Goal: Transaction & Acquisition: Purchase product/service

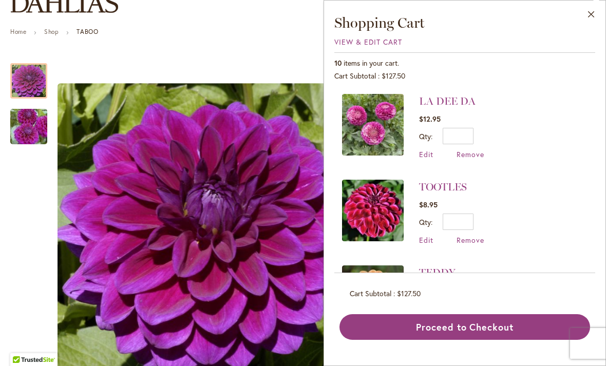
scroll to position [100, 0]
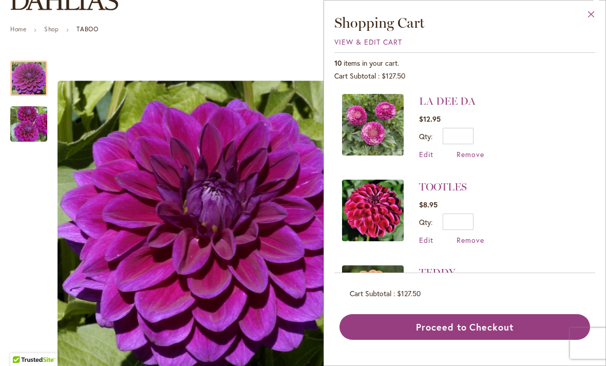
click at [588, 13] on button "Close" at bounding box center [591, 17] width 28 height 32
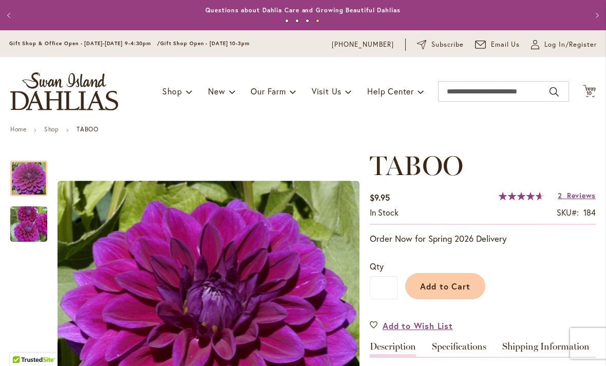
scroll to position [0, 0]
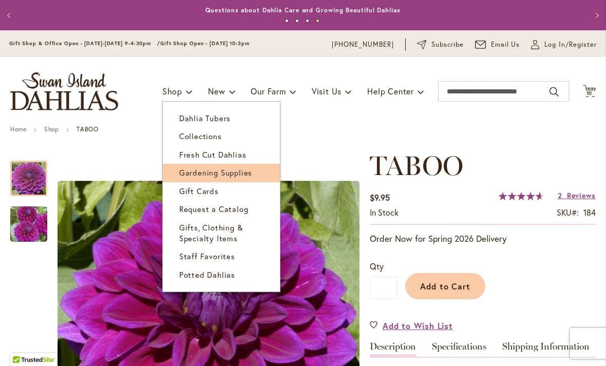
click at [238, 174] on span "Gardening Supplies" at bounding box center [215, 172] width 73 height 10
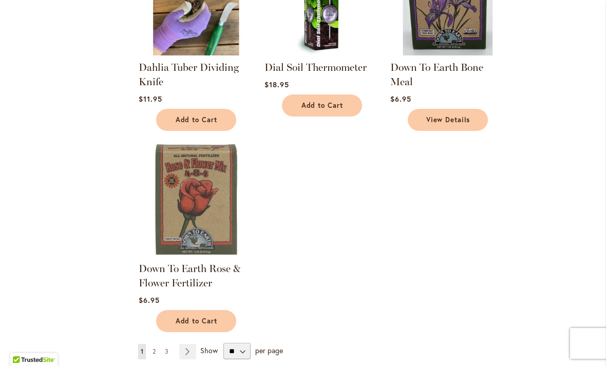
scroll to position [1058, 0]
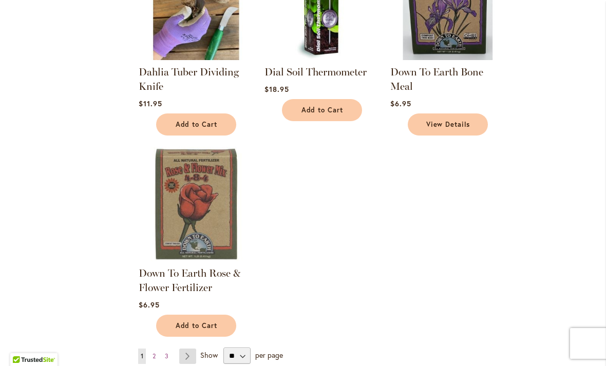
click at [188, 359] on link "Page Next" at bounding box center [187, 355] width 17 height 15
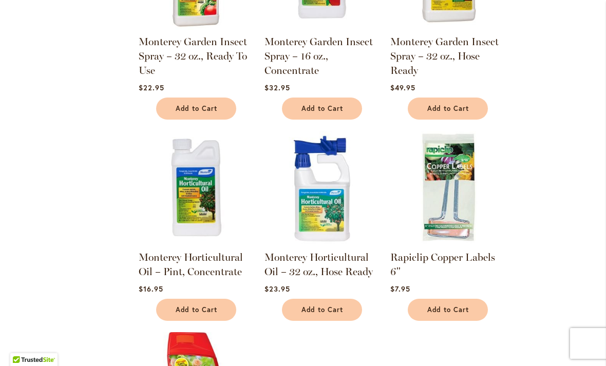
scroll to position [873, 0]
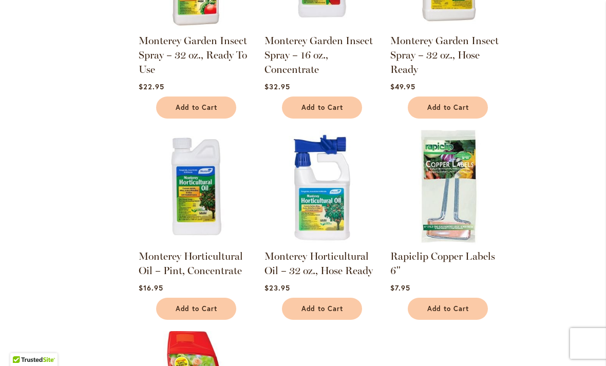
click at [458, 163] on img at bounding box center [447, 187] width 120 height 120
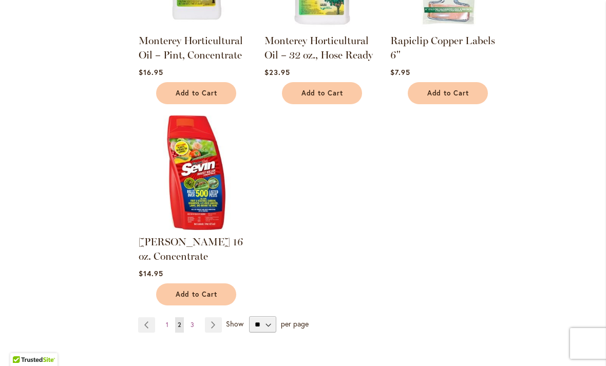
scroll to position [1089, 0]
click at [214, 317] on link "Page Next" at bounding box center [213, 324] width 17 height 15
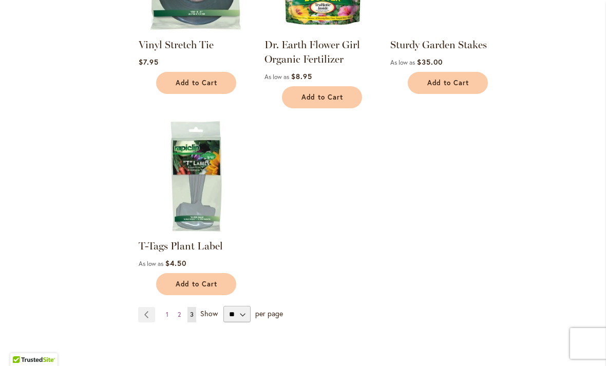
scroll to position [712, 0]
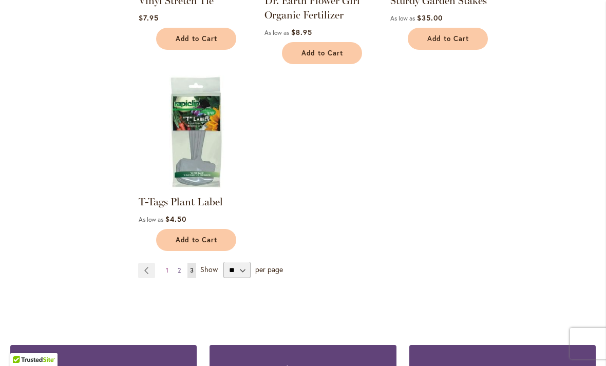
click at [181, 272] on link "Page 2" at bounding box center [179, 270] width 8 height 15
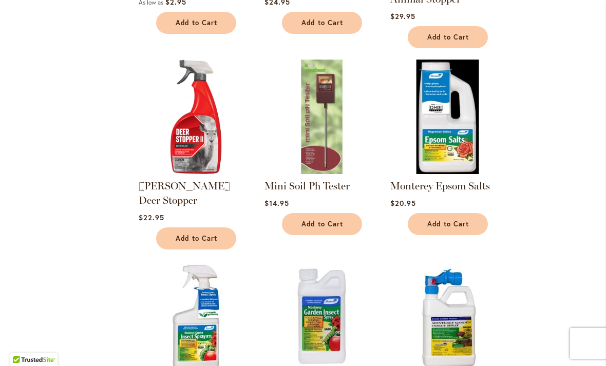
scroll to position [528, 0]
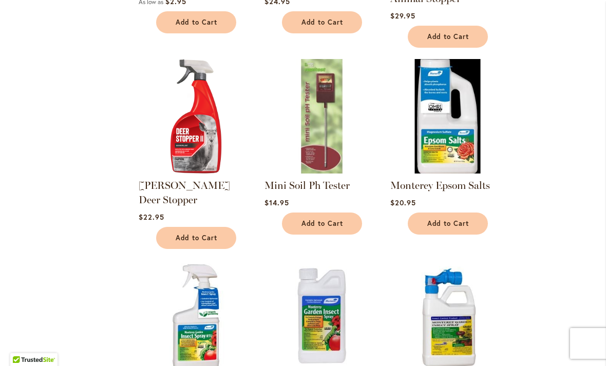
click at [452, 140] on img at bounding box center [447, 116] width 120 height 120
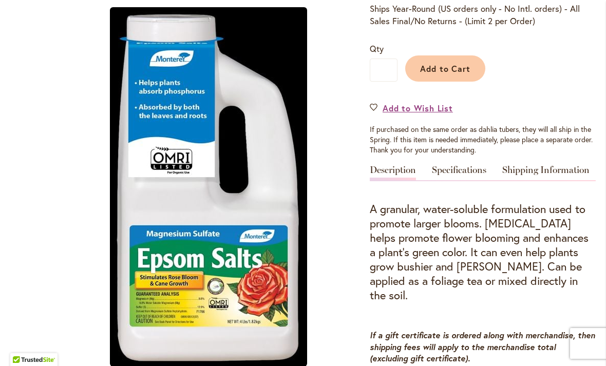
scroll to position [235, 0]
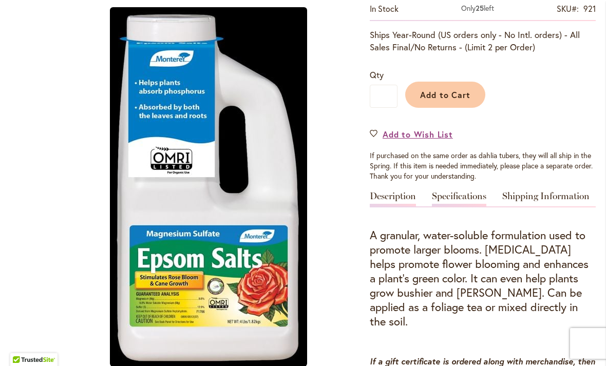
click at [471, 198] on link "Specifications" at bounding box center [459, 198] width 54 height 15
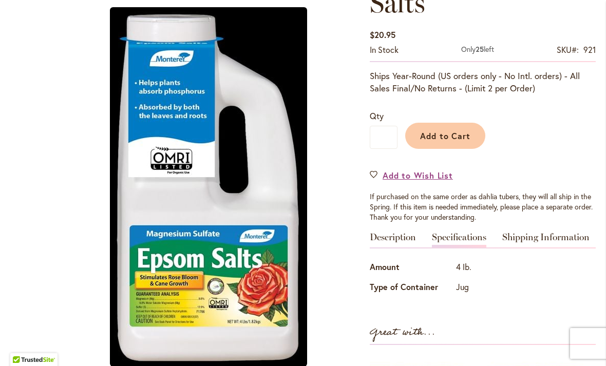
scroll to position [183, 0]
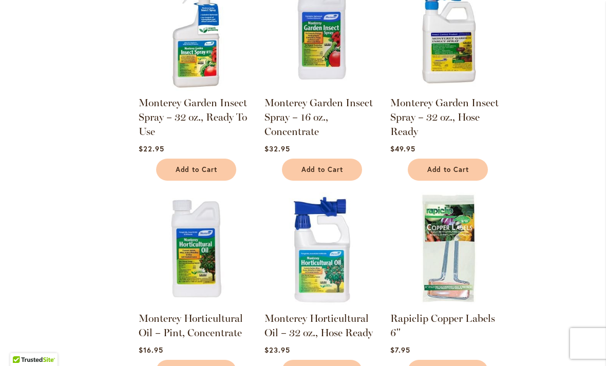
scroll to position [814, 0]
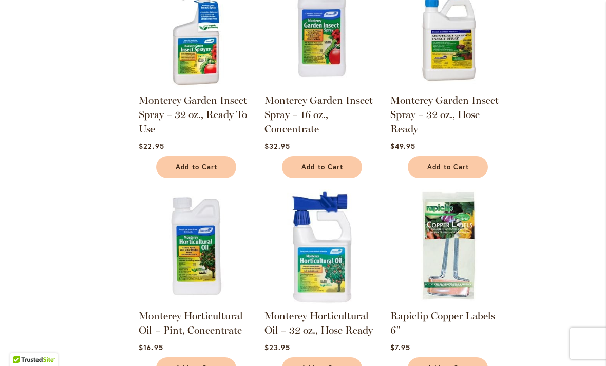
click at [320, 241] on img at bounding box center [321, 246] width 120 height 120
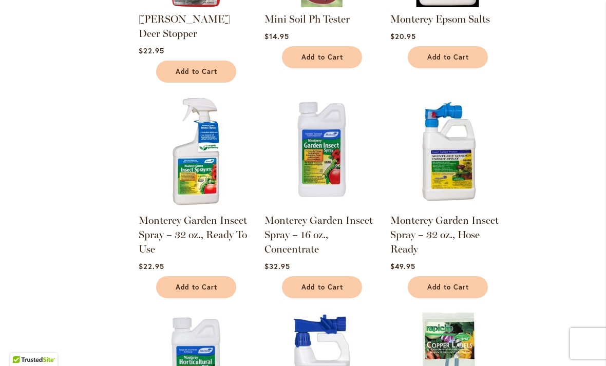
scroll to position [679, 0]
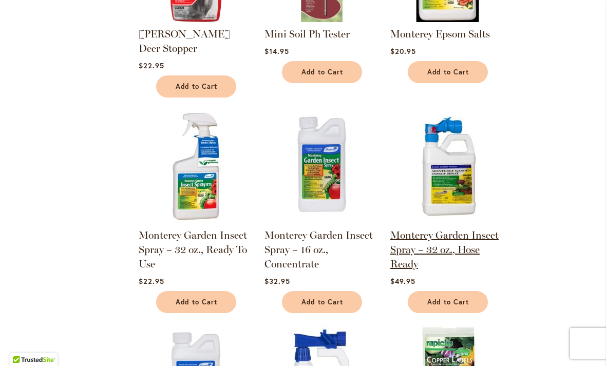
click at [467, 229] on link "Monterey Garden Insect Spray – 32 oz., Hose Ready" at bounding box center [444, 249] width 108 height 41
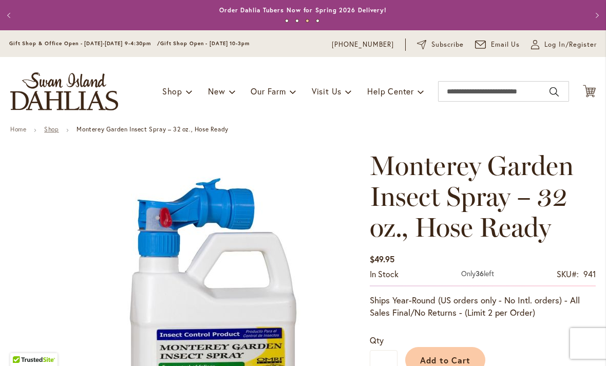
click at [59, 130] on link "Shop" at bounding box center [51, 129] width 14 height 8
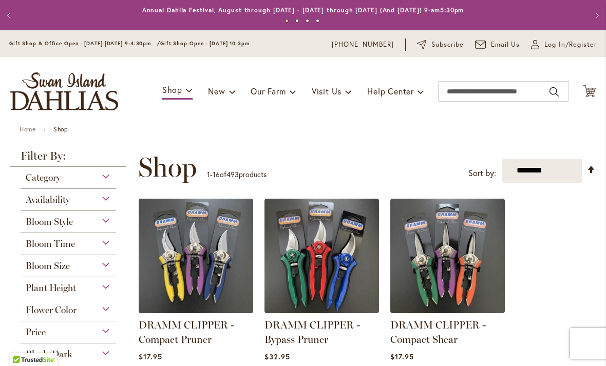
click at [109, 183] on div "Category" at bounding box center [68, 175] width 95 height 16
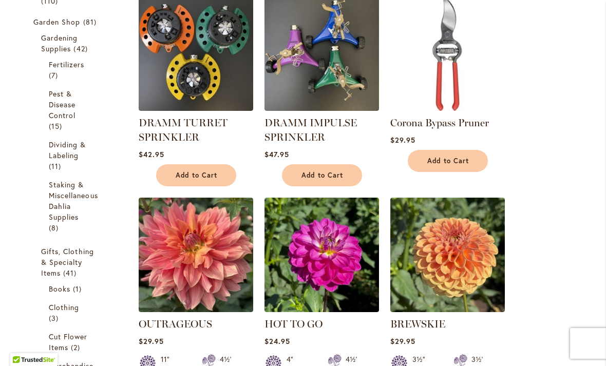
scroll to position [404, 0]
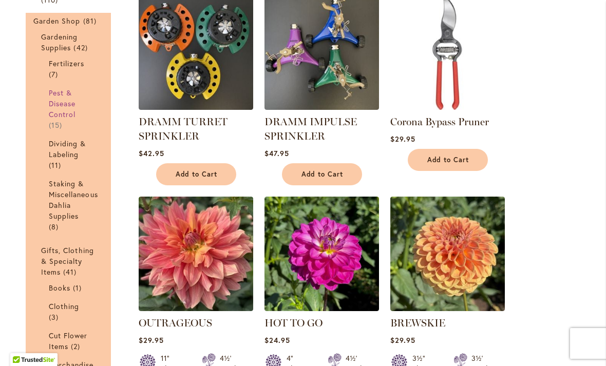
click at [68, 108] on link "Pest & Disease Control 15 items" at bounding box center [70, 108] width 42 height 43
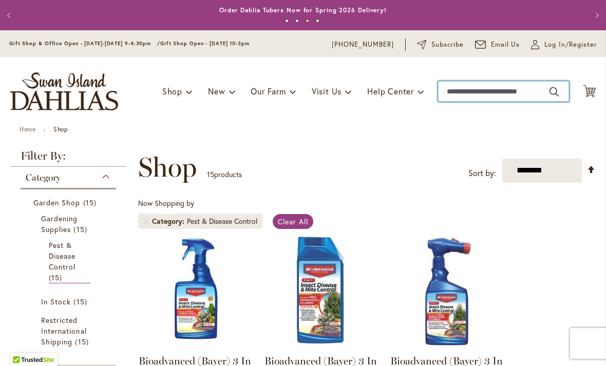
click at [458, 95] on input "Search" at bounding box center [503, 91] width 131 height 21
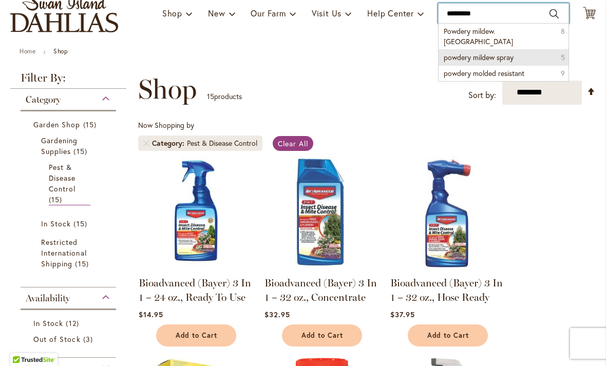
scroll to position [59, 0]
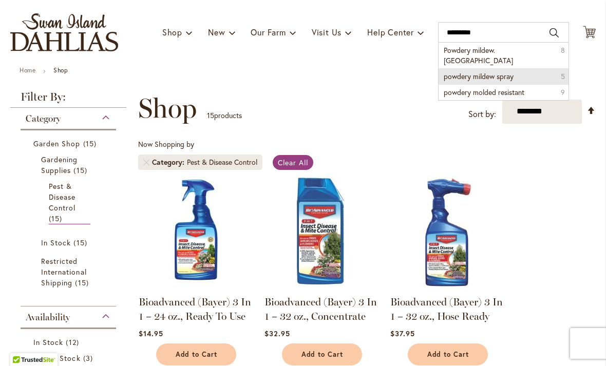
click at [481, 71] on span "powdery mildew spray" at bounding box center [478, 76] width 70 height 10
type input "**********"
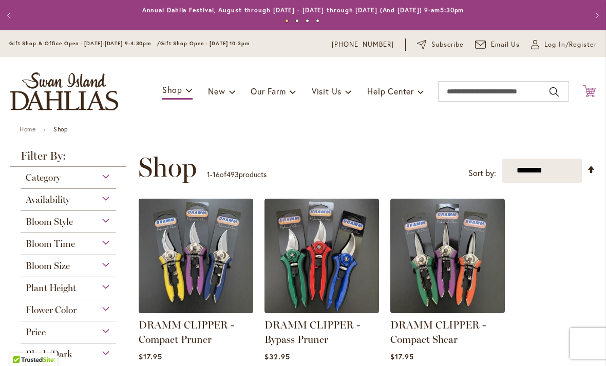
click at [593, 92] on icon "Cart .cls-1 { fill: #231f20; }" at bounding box center [588, 91] width 13 height 13
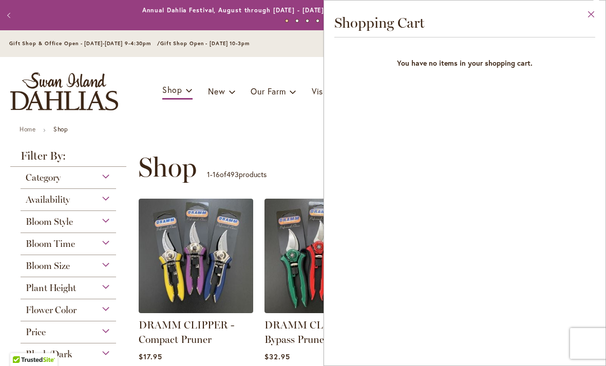
click at [592, 14] on button "Close" at bounding box center [591, 17] width 28 height 32
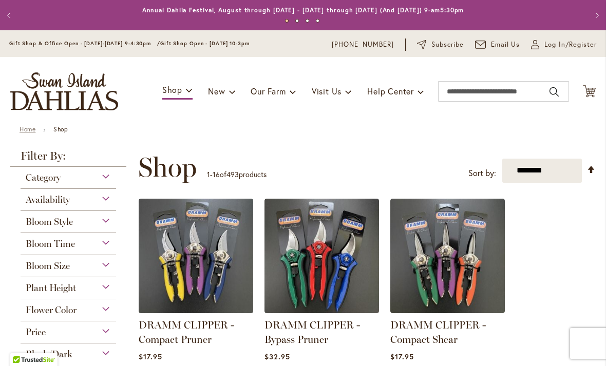
click at [28, 131] on link "Home" at bounding box center [28, 129] width 16 height 8
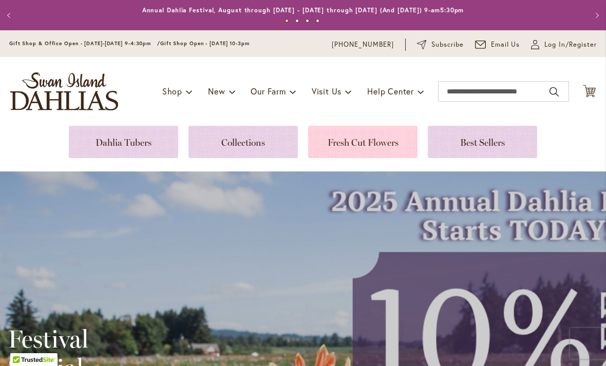
click at [390, 151] on link at bounding box center [362, 142] width 109 height 32
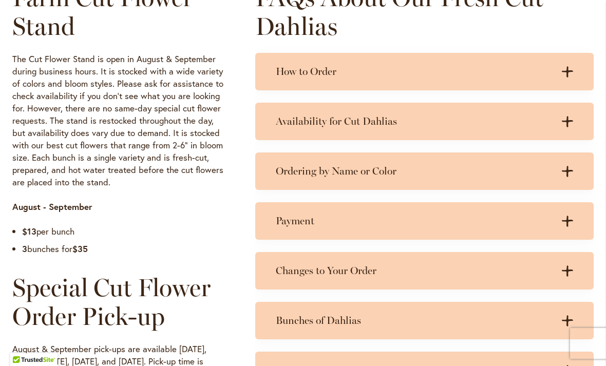
scroll to position [540, 0]
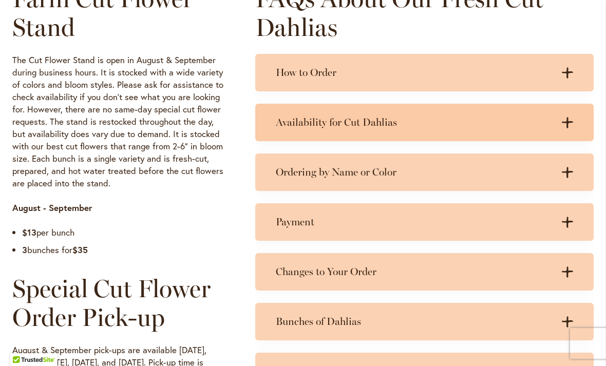
click at [567, 121] on icon at bounding box center [566, 122] width 11 height 11
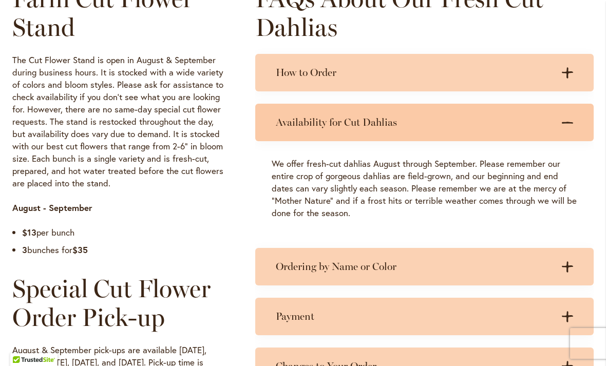
click at [570, 117] on icon ".cls-1 { fill: #3c2616; stroke-width: 0px; }" at bounding box center [566, 122] width 11 height 11
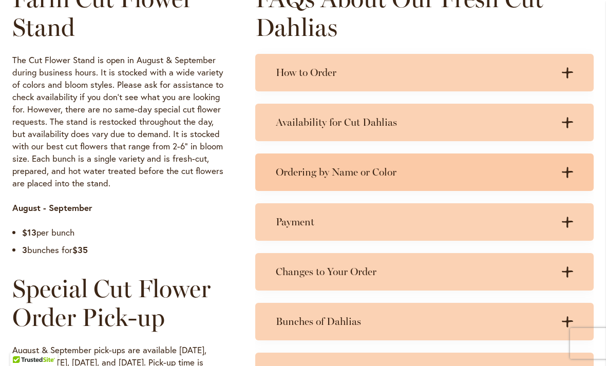
click at [570, 172] on icon ".cls-1 { fill: #3c2616; stroke-width: 0px; }" at bounding box center [566, 172] width 11 height 11
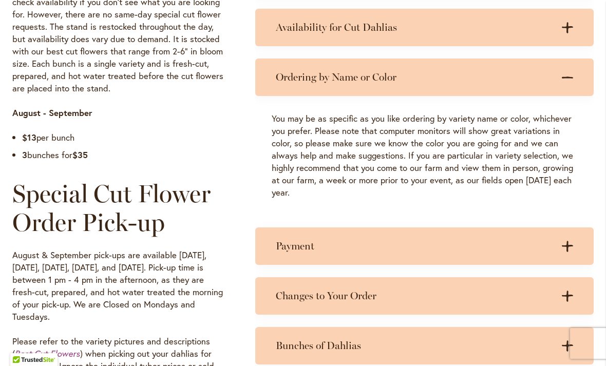
scroll to position [636, 0]
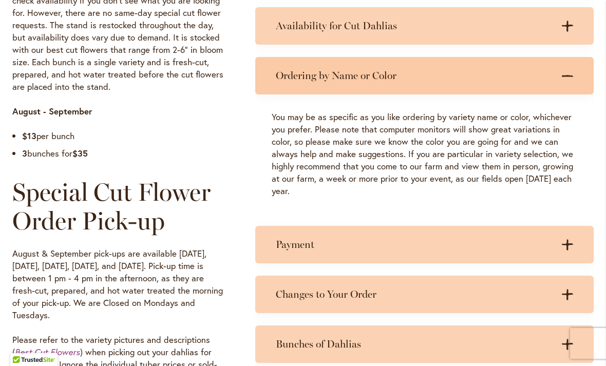
click at [566, 74] on icon ".cls-1 { fill: #3c2616; stroke-width: 0px; }" at bounding box center [566, 75] width 11 height 11
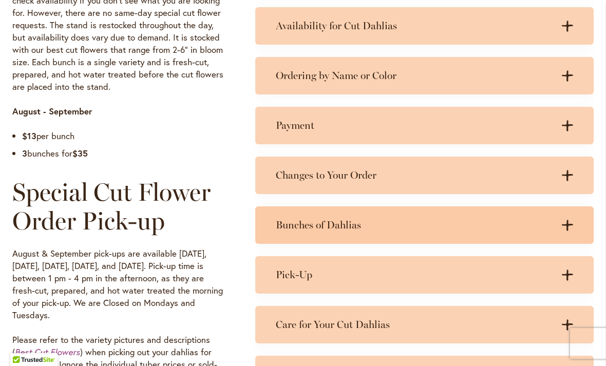
click at [572, 226] on icon ".cls-1 { fill: #3c2616; stroke-width: 0px; }" at bounding box center [566, 225] width 11 height 11
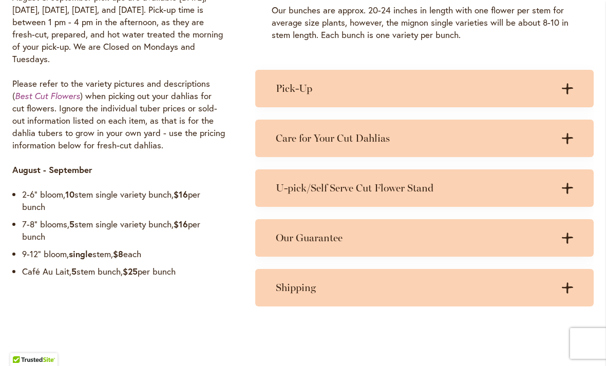
scroll to position [894, 0]
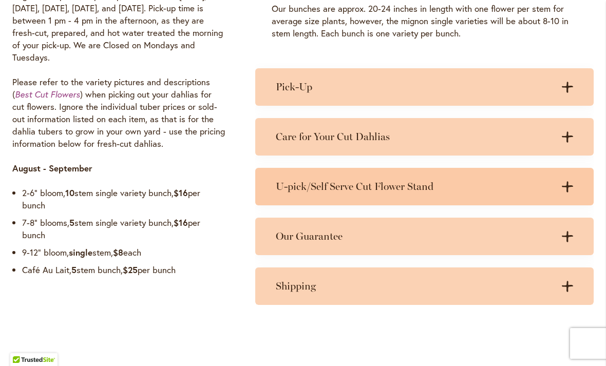
click at [569, 190] on icon ".cls-1 { fill: #3c2616; stroke-width: 0px; }" at bounding box center [566, 186] width 11 height 11
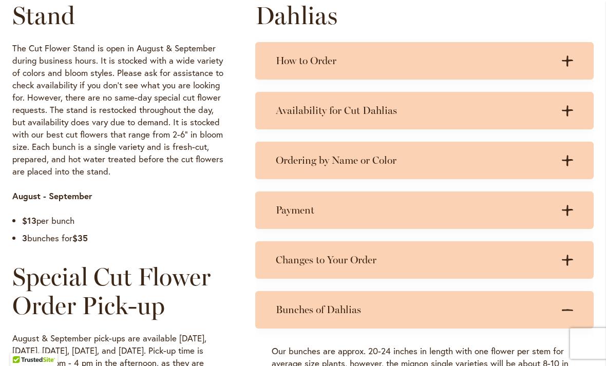
scroll to position [546, 0]
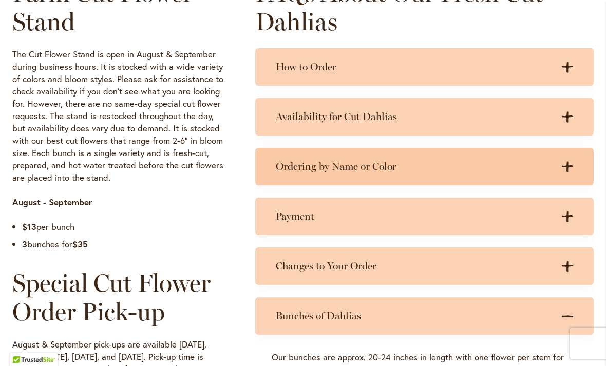
click at [570, 166] on icon at bounding box center [566, 166] width 11 height 11
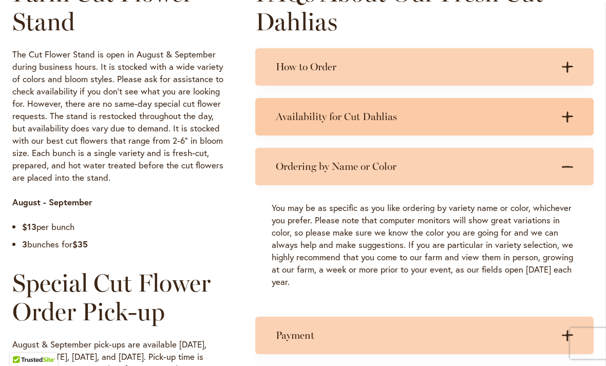
click at [569, 113] on icon ".cls-1 { fill: #3c2616; stroke-width: 0px; }" at bounding box center [566, 116] width 11 height 11
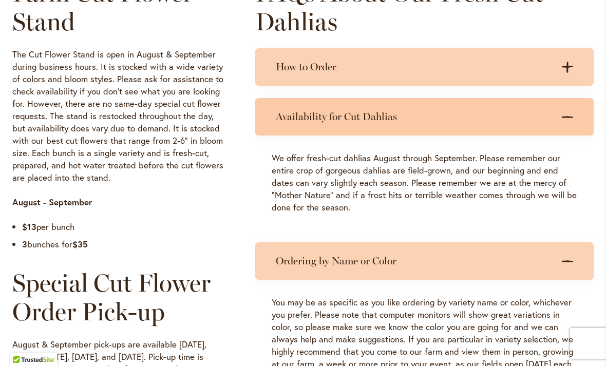
click at [570, 113] on icon ".cls-1 { fill: #3c2616; stroke-width: 0px; }" at bounding box center [566, 116] width 11 height 11
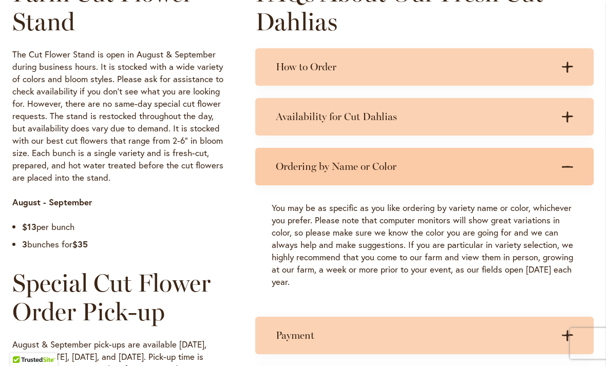
click at [563, 171] on icon ".cls-1 { fill: #3c2616; stroke-width: 0px; }" at bounding box center [566, 166] width 11 height 11
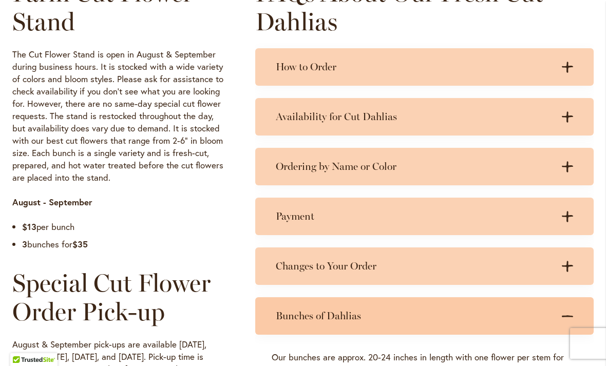
click at [572, 312] on icon ".cls-1 { fill: #3c2616; stroke-width: 0px; }" at bounding box center [566, 315] width 11 height 11
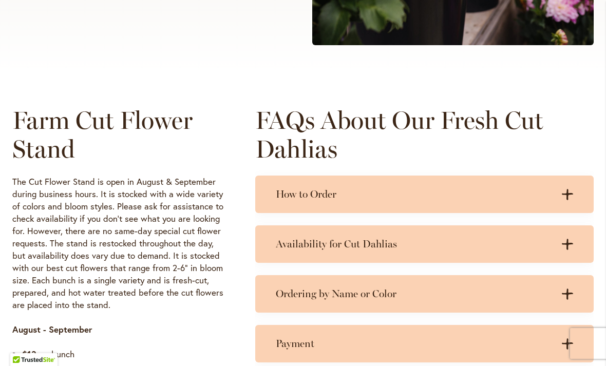
scroll to position [416, 0]
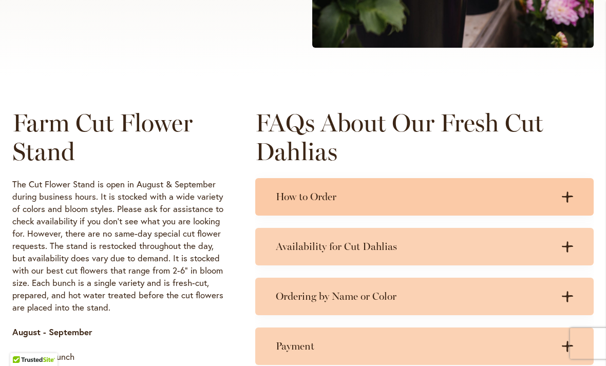
click at [570, 199] on icon ".cls-1 { fill: #3c2616; stroke-width: 0px; }" at bounding box center [566, 196] width 11 height 11
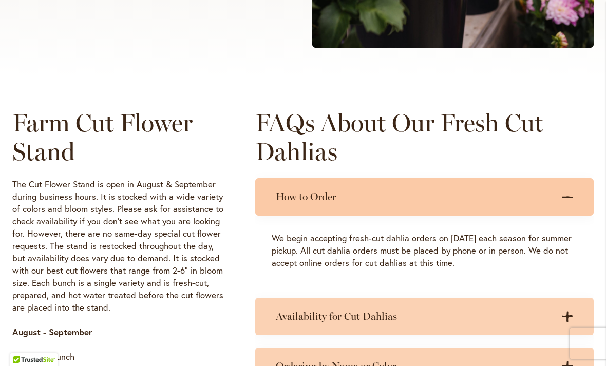
click at [570, 200] on icon ".cls-1 { fill: #3c2616; stroke-width: 0px; }" at bounding box center [566, 196] width 11 height 11
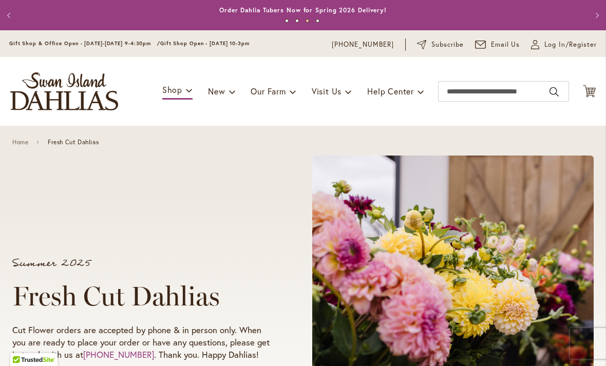
scroll to position [0, 0]
click at [553, 44] on span "Log In/Register" at bounding box center [570, 45] width 52 height 10
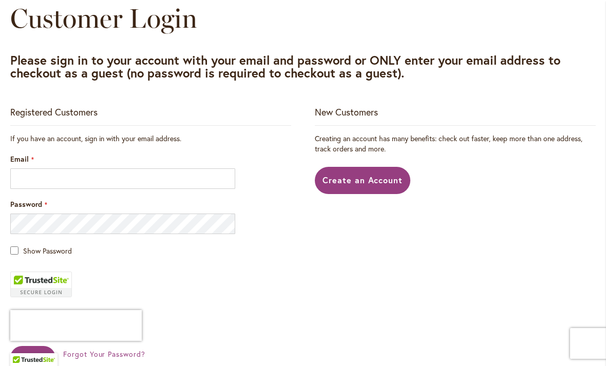
scroll to position [123, 0]
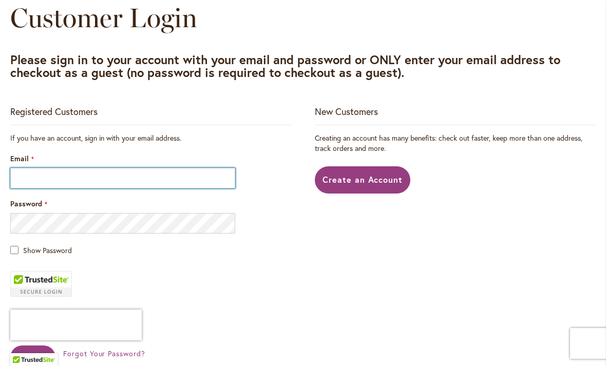
click at [95, 180] on input "Email" at bounding box center [122, 178] width 225 height 21
type input "**********"
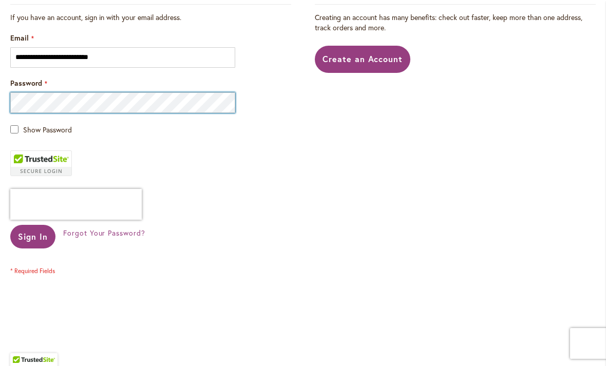
scroll to position [240, 0]
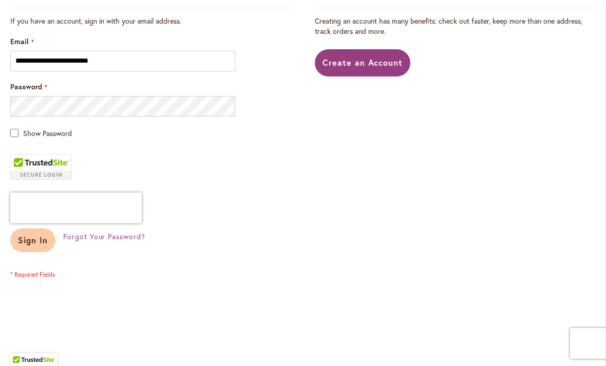
click at [39, 250] on button "Sign In" at bounding box center [32, 240] width 45 height 24
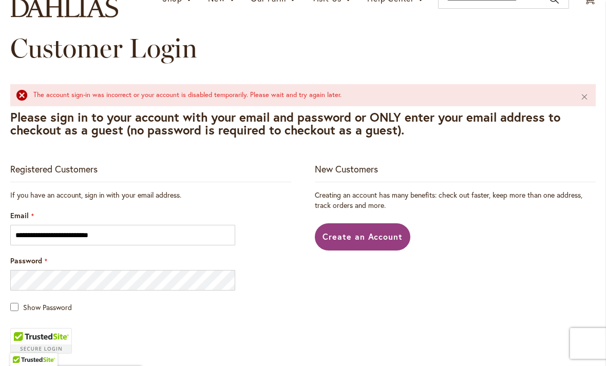
scroll to position [94, 0]
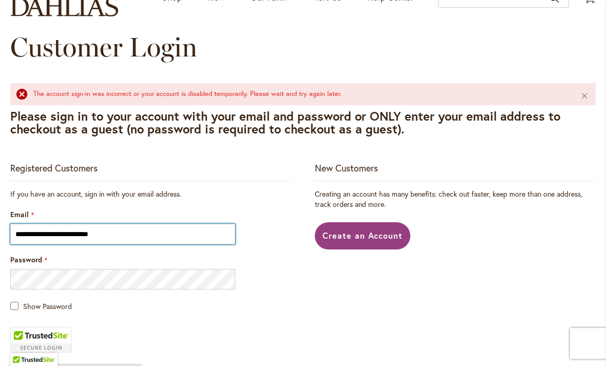
click at [131, 237] on input "**********" at bounding box center [122, 234] width 225 height 21
type input "**********"
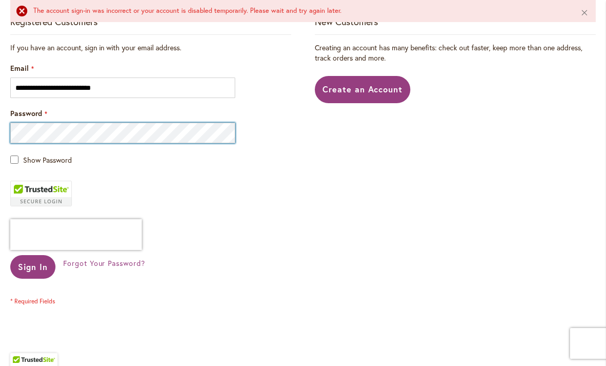
scroll to position [241, 0]
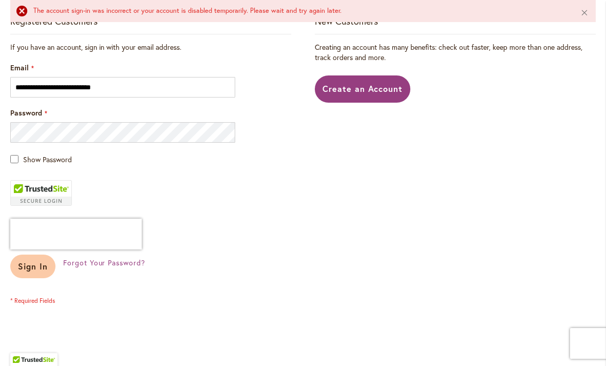
click at [38, 274] on button "Sign In" at bounding box center [32, 267] width 45 height 24
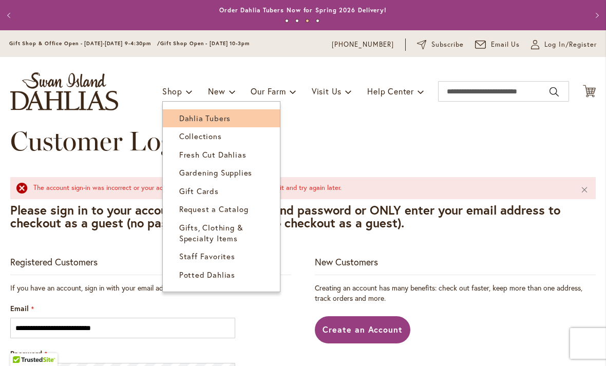
click at [204, 120] on span "Dahlia Tubers" at bounding box center [204, 118] width 51 height 10
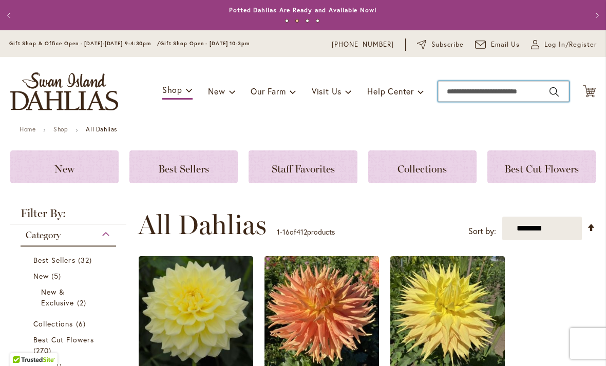
click at [472, 90] on input "Search" at bounding box center [503, 91] width 131 height 21
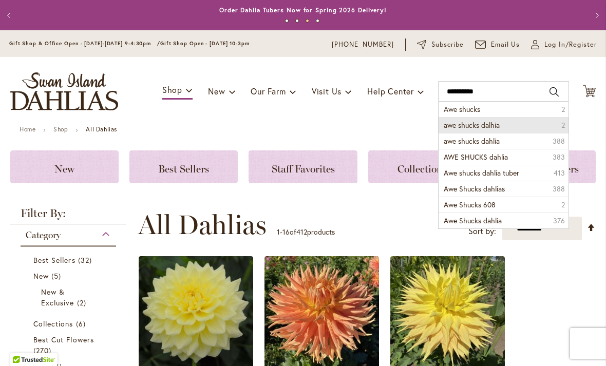
click at [503, 126] on li "awe shucks dalhia 2" at bounding box center [503, 125] width 130 height 16
type input "**********"
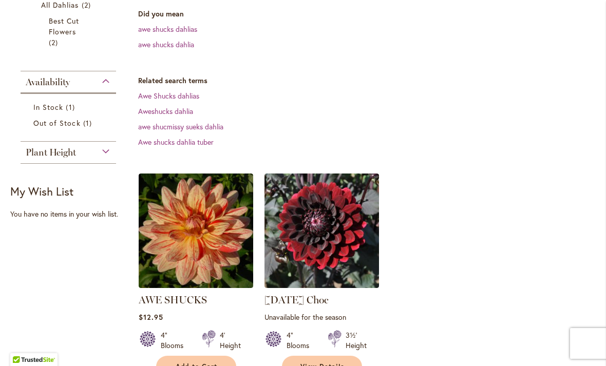
scroll to position [216, 0]
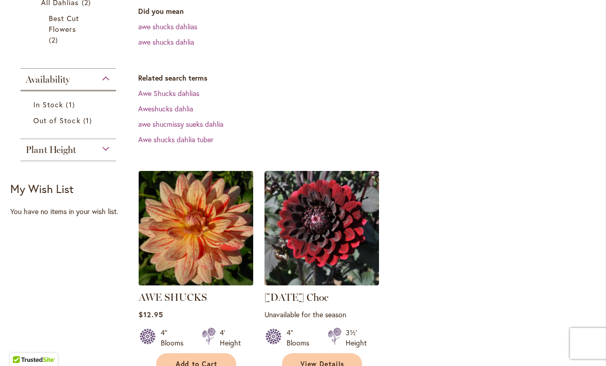
click at [196, 233] on img at bounding box center [195, 228] width 120 height 120
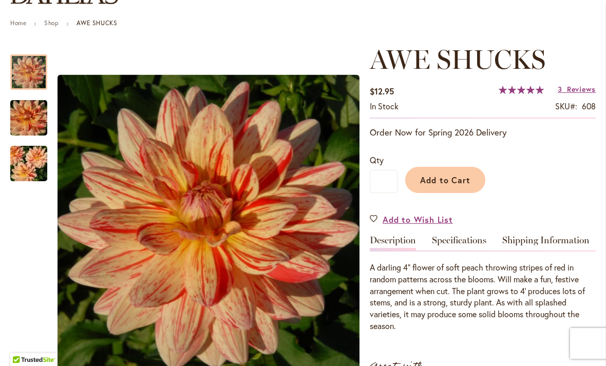
scroll to position [109, 0]
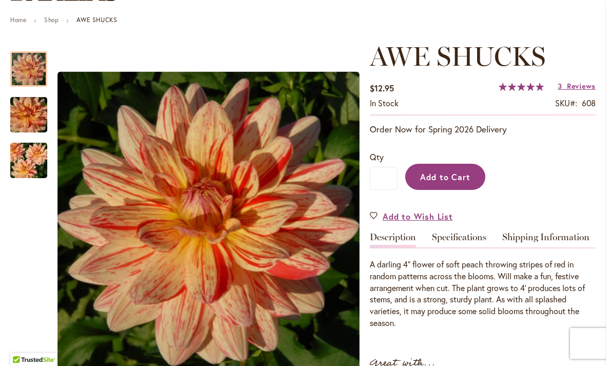
click at [446, 179] on span "Add to Cart" at bounding box center [445, 176] width 51 height 11
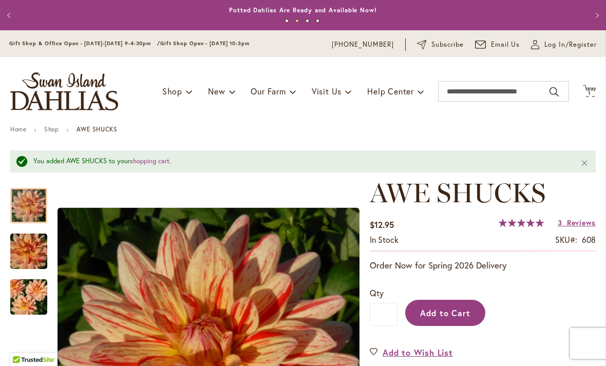
scroll to position [0, 0]
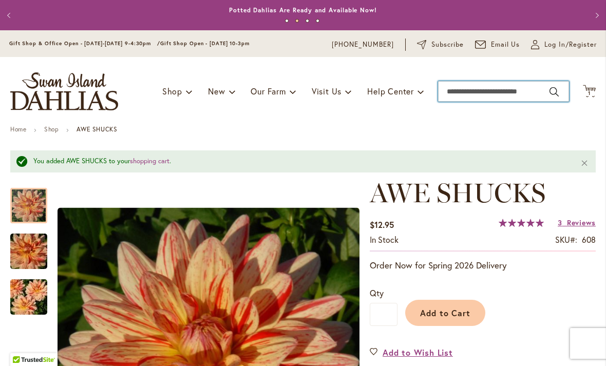
click at [462, 93] on input "Search" at bounding box center [503, 91] width 131 height 21
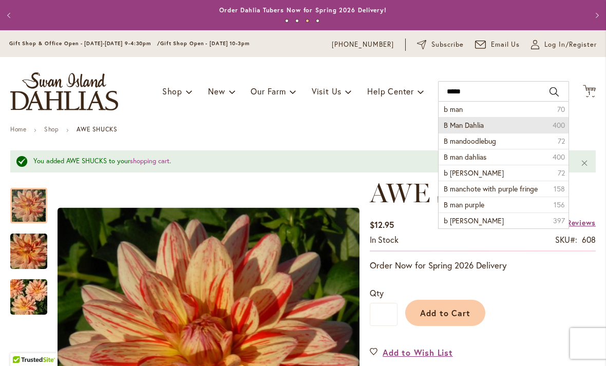
click at [482, 126] on span "B Man Dahlia" at bounding box center [463, 125] width 40 height 10
type input "**********"
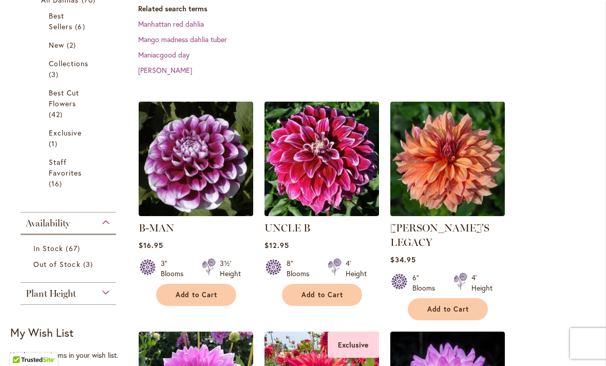
scroll to position [220, 0]
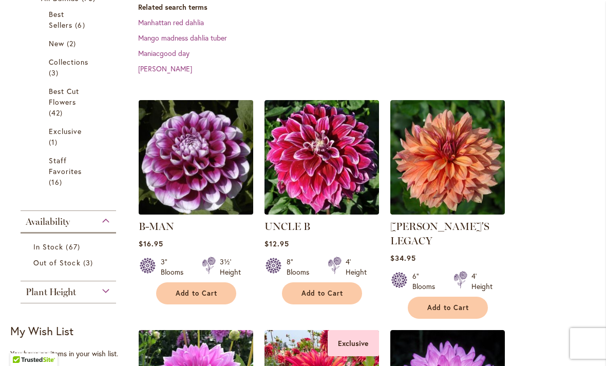
click at [201, 171] on img at bounding box center [195, 157] width 120 height 120
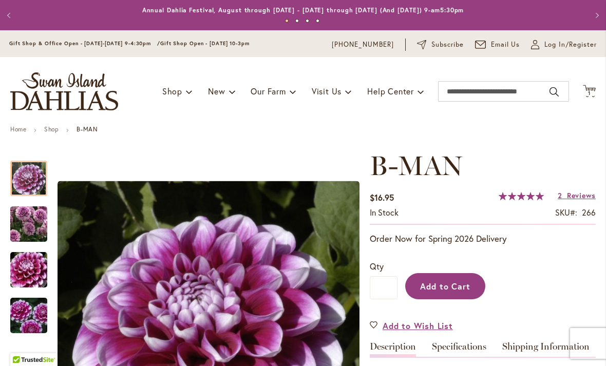
click at [445, 288] on span "Add to Cart" at bounding box center [445, 286] width 51 height 11
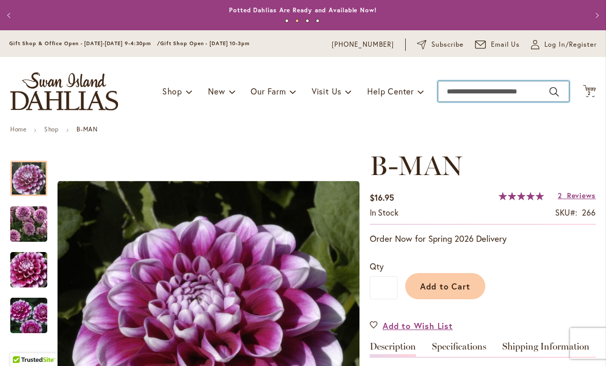
click at [462, 96] on input "Search" at bounding box center [503, 91] width 131 height 21
type input "******"
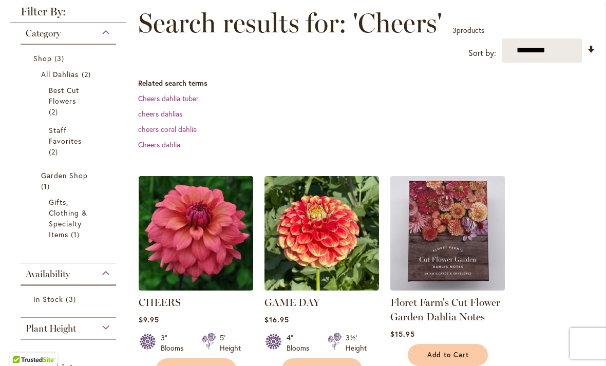
scroll to position [146, 0]
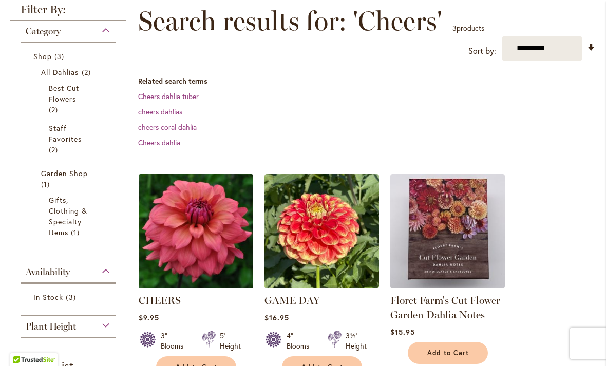
click at [211, 238] on img at bounding box center [195, 231] width 120 height 120
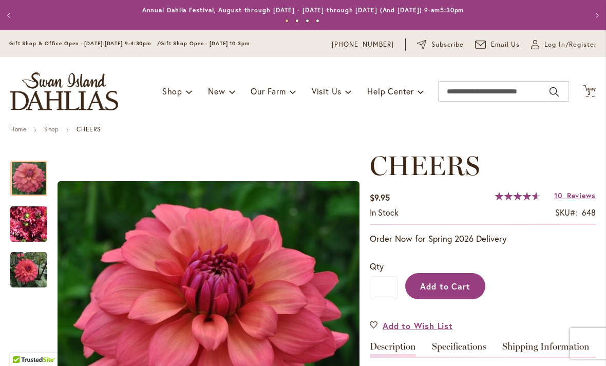
click at [445, 287] on span "Add to Cart" at bounding box center [445, 286] width 51 height 11
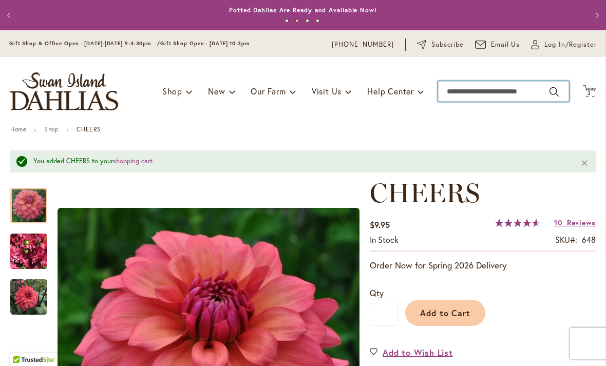
click at [468, 92] on input "Search" at bounding box center [503, 91] width 131 height 21
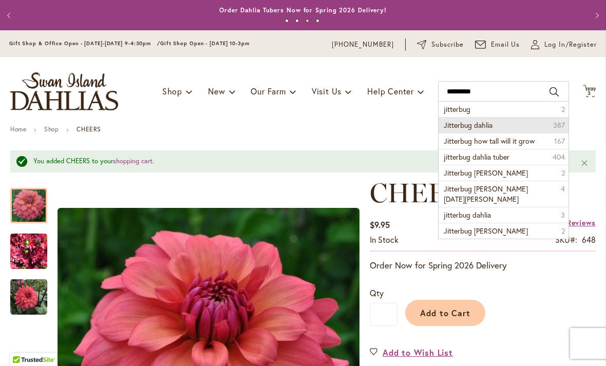
click at [491, 127] on span "Jitterbug dahlia" at bounding box center [467, 125] width 49 height 10
type input "**********"
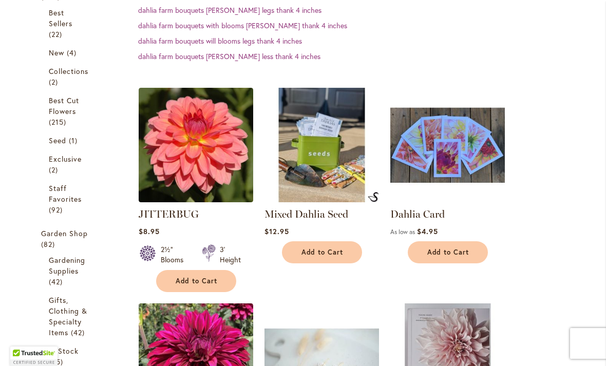
scroll to position [231, 0]
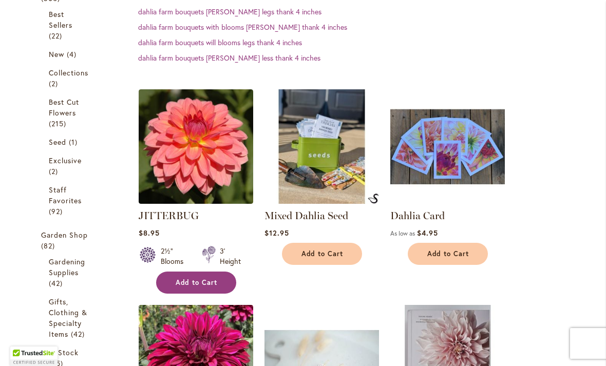
click at [201, 285] on span "Add to Cart" at bounding box center [197, 282] width 42 height 9
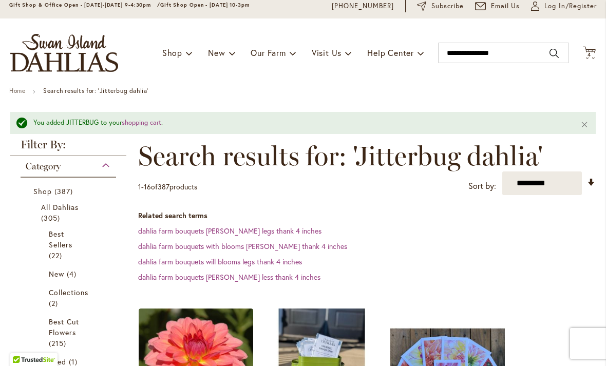
scroll to position [37, 0]
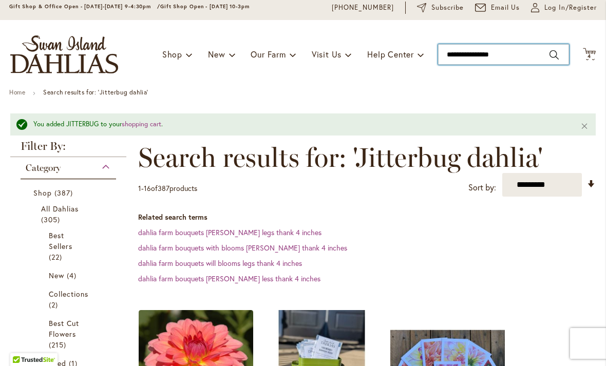
click at [466, 54] on input "**********" at bounding box center [503, 54] width 131 height 21
type input "**********"
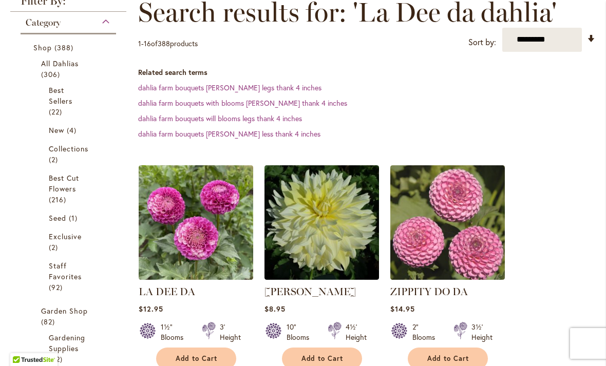
scroll to position [162, 0]
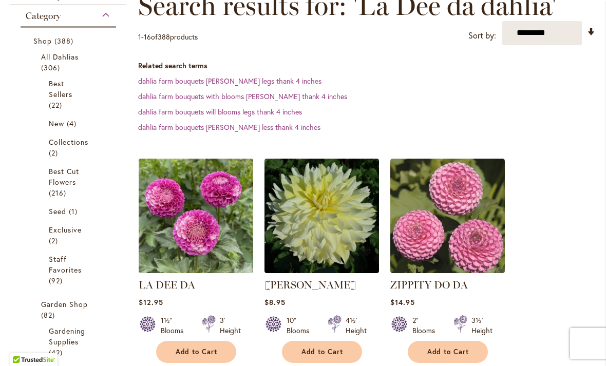
click at [203, 222] on img at bounding box center [195, 215] width 120 height 120
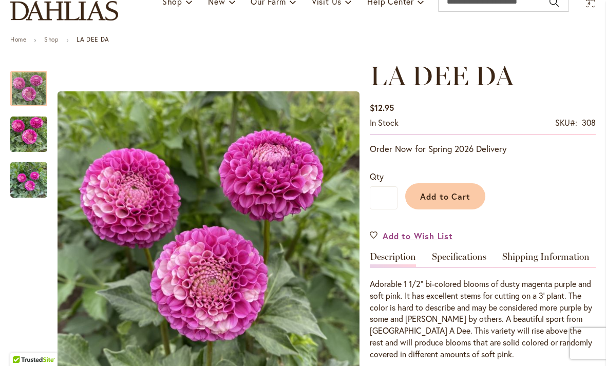
scroll to position [104, 0]
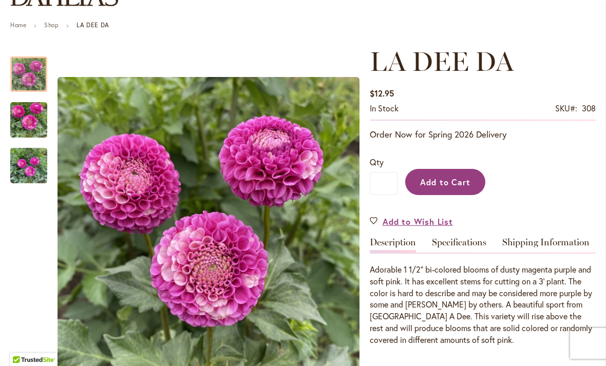
click at [449, 185] on span "Add to Cart" at bounding box center [445, 182] width 51 height 11
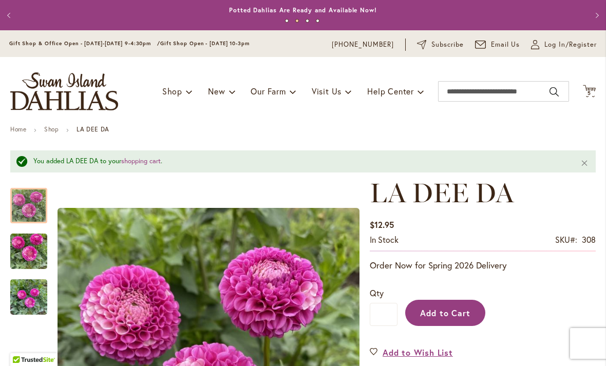
scroll to position [0, 0]
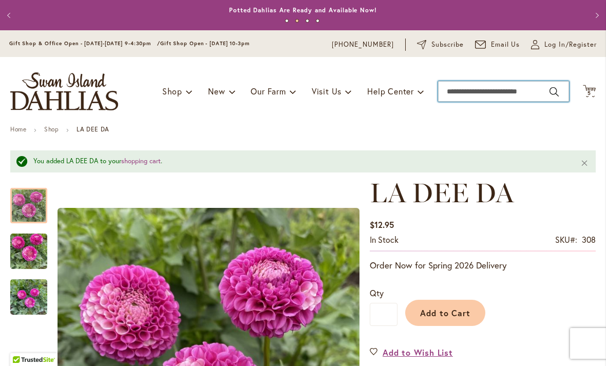
click at [469, 93] on input "Search" at bounding box center [503, 91] width 131 height 21
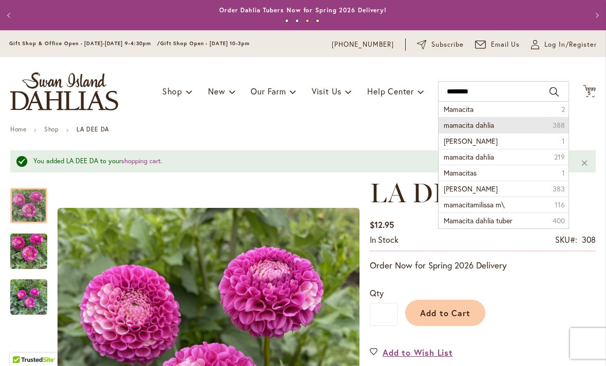
click at [494, 123] on span "mamacita dahlia" at bounding box center [468, 125] width 50 height 10
type input "**********"
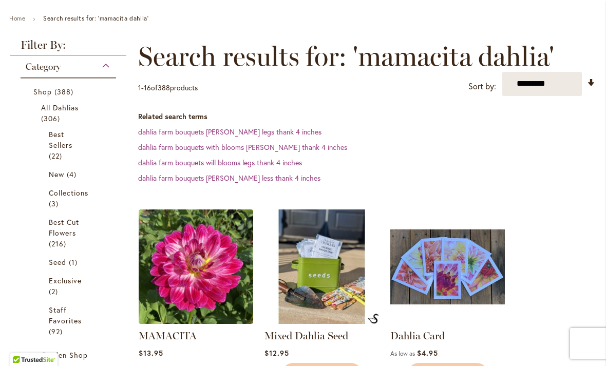
scroll to position [133, 0]
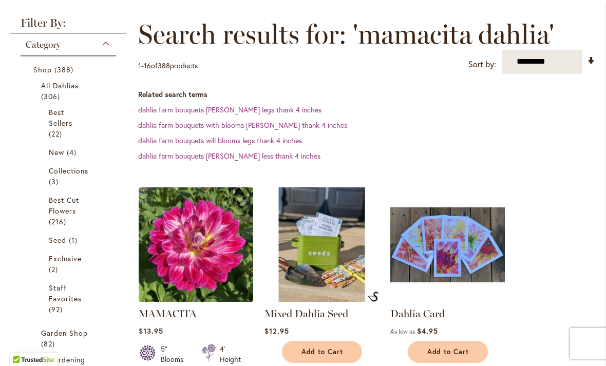
click at [198, 251] on img at bounding box center [195, 244] width 120 height 120
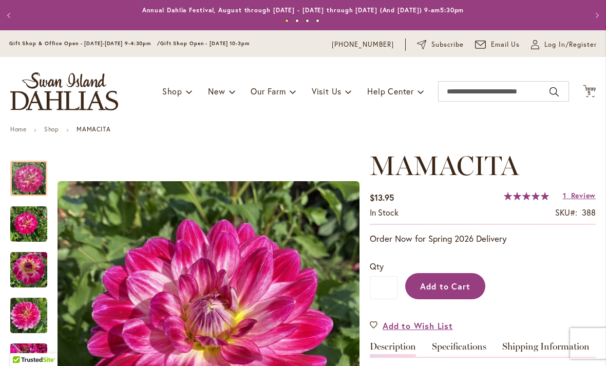
click at [445, 291] on button "Add to Cart" at bounding box center [445, 286] width 80 height 26
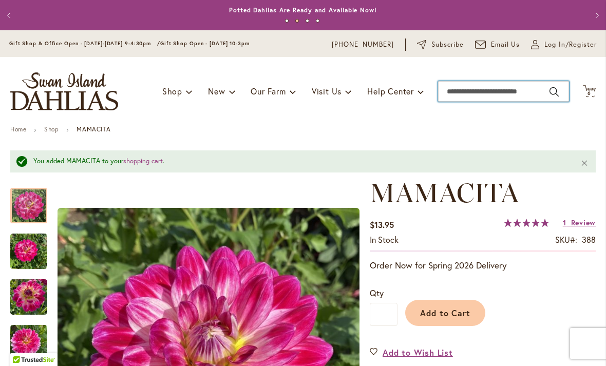
click at [459, 94] on input "Search" at bounding box center [503, 91] width 131 height 21
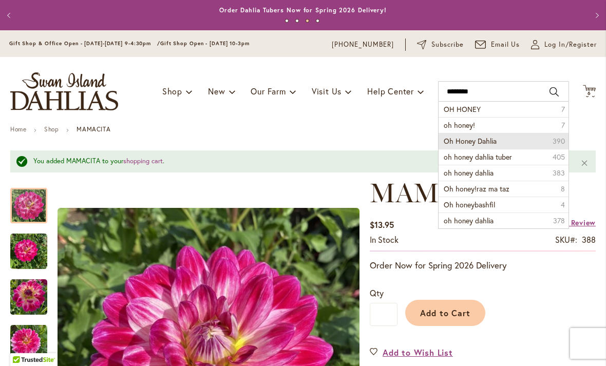
click at [495, 141] on span "Oh Honey Dahlia" at bounding box center [469, 141] width 53 height 10
type input "**********"
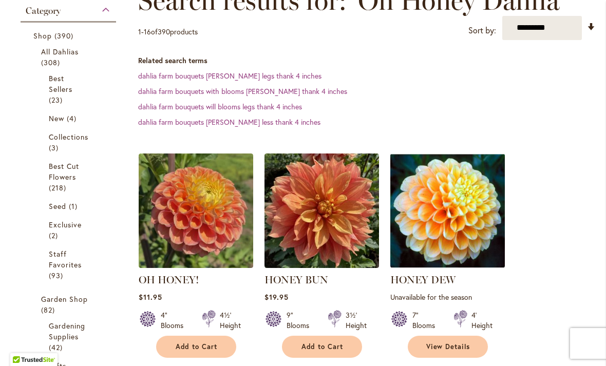
scroll to position [172, 0]
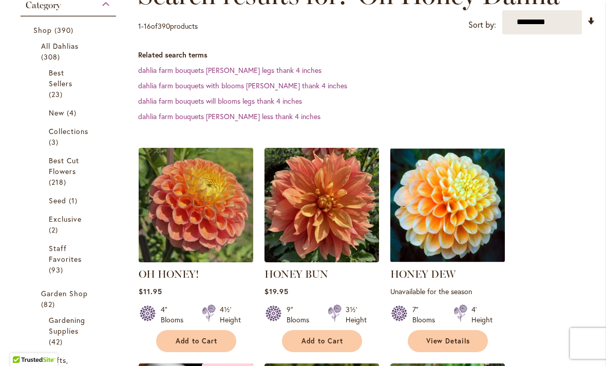
click at [211, 212] on img at bounding box center [195, 205] width 120 height 120
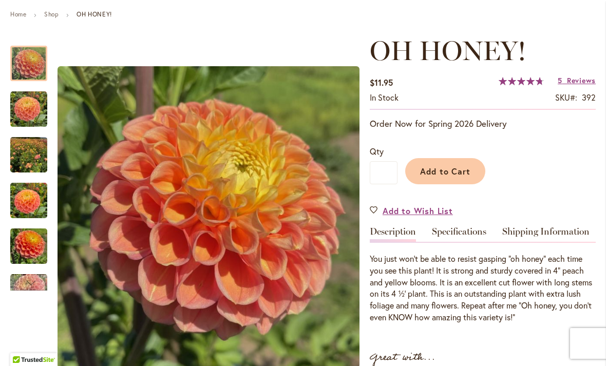
scroll to position [115, 0]
click at [454, 174] on span "Add to Cart" at bounding box center [445, 171] width 51 height 11
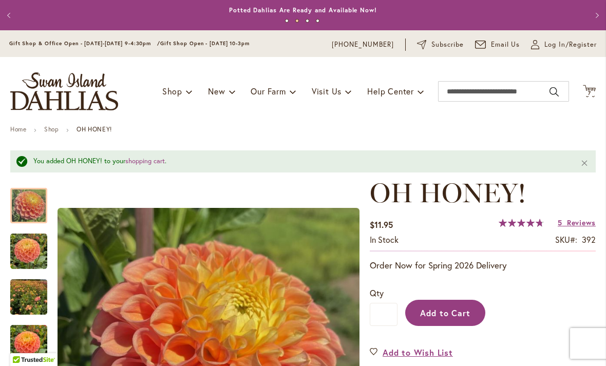
scroll to position [0, 0]
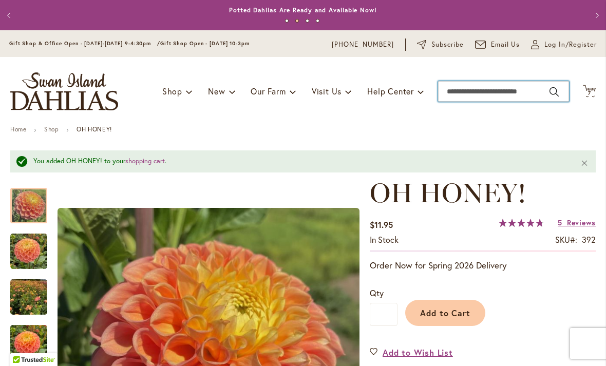
click at [462, 93] on input "Search" at bounding box center [503, 91] width 131 height 21
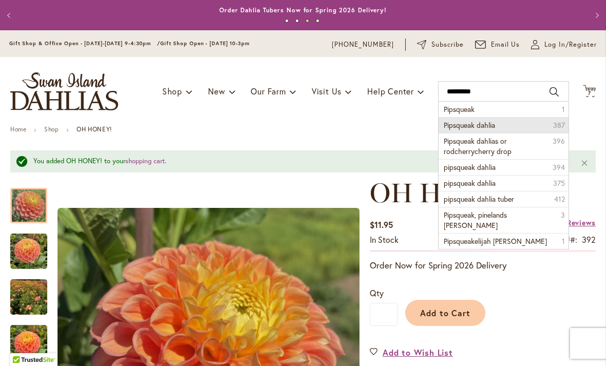
click at [493, 128] on span "Pipsqueak dahlia" at bounding box center [468, 125] width 51 height 10
type input "**********"
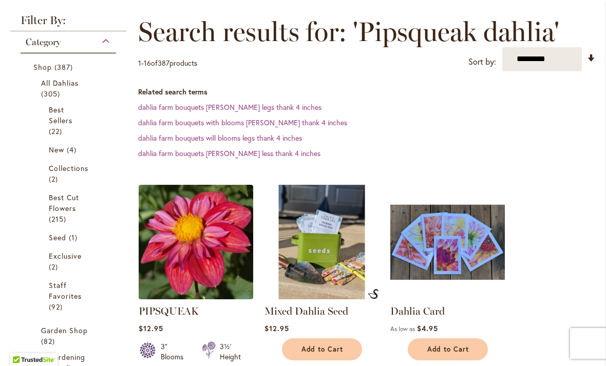
scroll to position [161, 0]
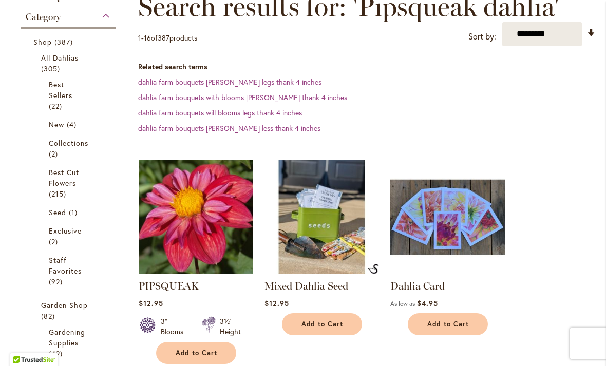
click at [210, 231] on img at bounding box center [195, 217] width 120 height 120
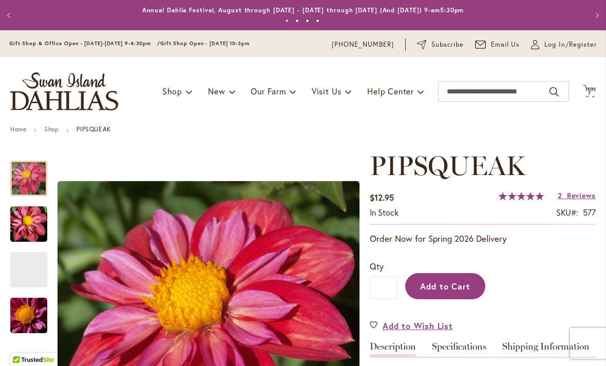
click at [445, 290] on span "Add to Cart" at bounding box center [445, 286] width 51 height 11
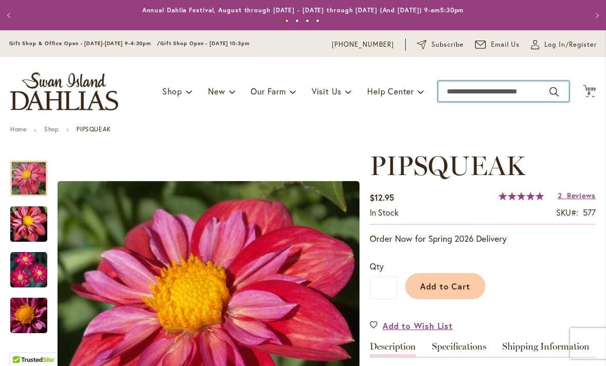
click at [464, 93] on input "Search" at bounding box center [503, 91] width 131 height 21
type input "*****"
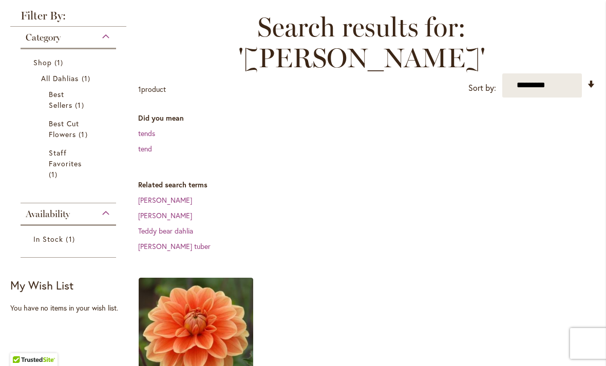
scroll to position [146, 0]
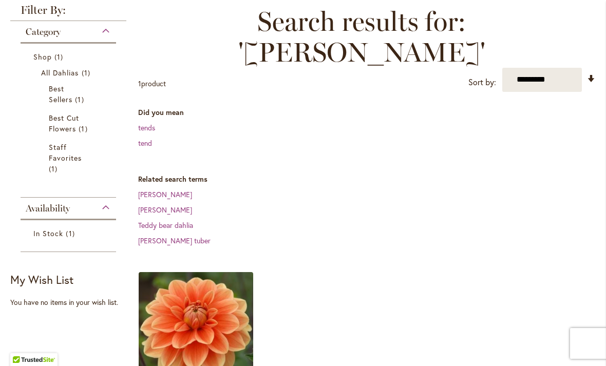
click at [202, 297] on img at bounding box center [195, 329] width 120 height 120
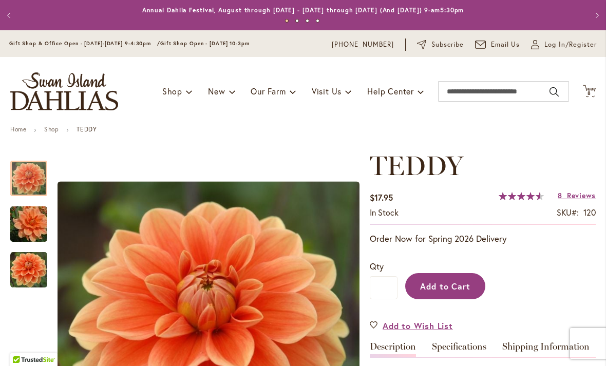
click at [446, 289] on span "Add to Cart" at bounding box center [445, 286] width 51 height 11
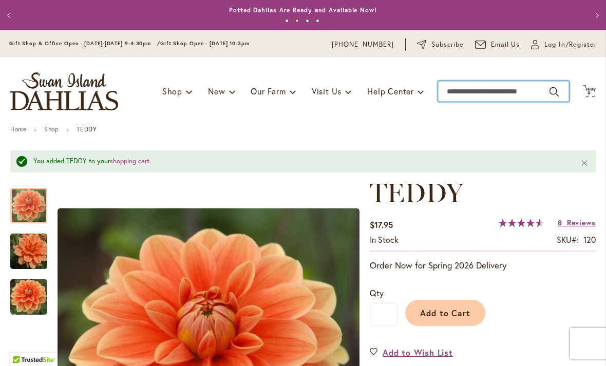
click at [465, 95] on input "Search" at bounding box center [503, 91] width 131 height 21
type input "*******"
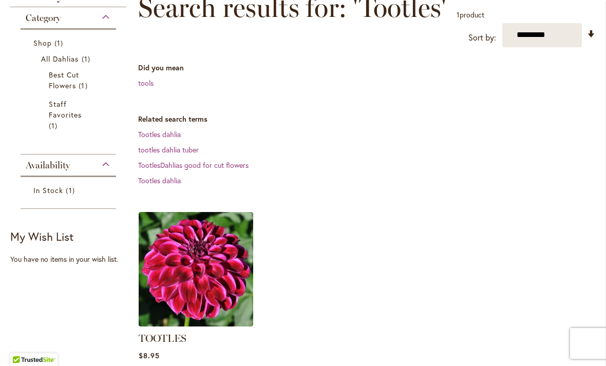
scroll to position [166, 0]
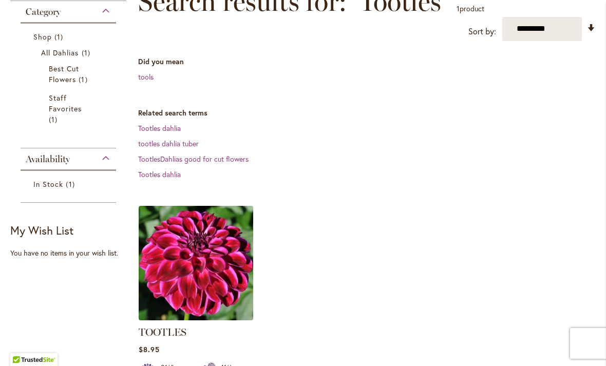
click at [208, 256] on img at bounding box center [195, 263] width 120 height 120
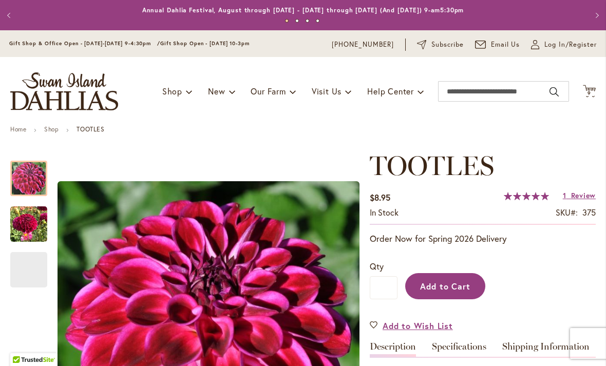
click at [443, 288] on span "Add to Cart" at bounding box center [445, 286] width 51 height 11
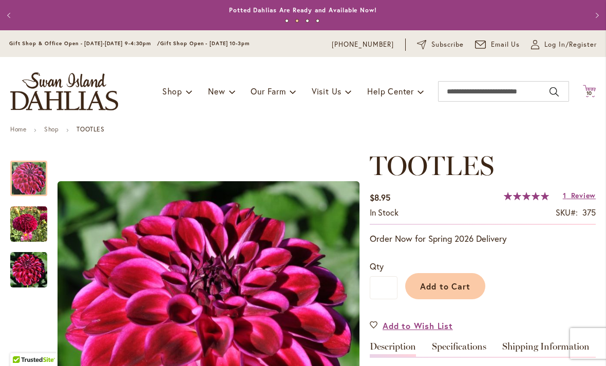
click at [591, 95] on icon "Cart .cls-1 { fill: #231f20; }" at bounding box center [588, 91] width 13 height 13
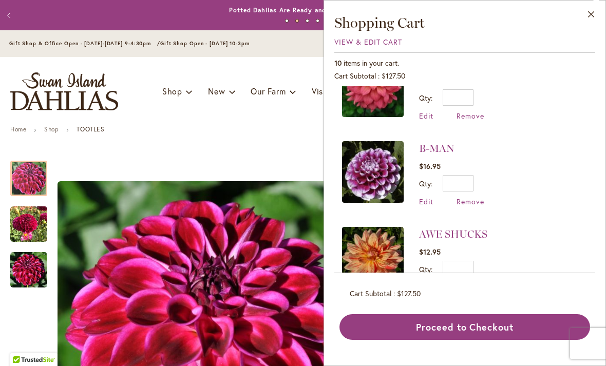
scroll to position [638, 0]
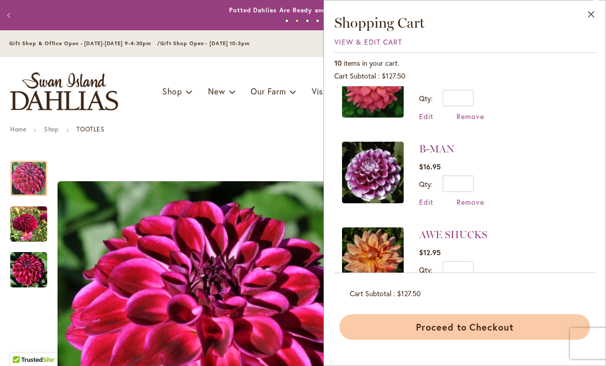
click at [476, 340] on button "Proceed to Checkout" at bounding box center [464, 327] width 250 height 26
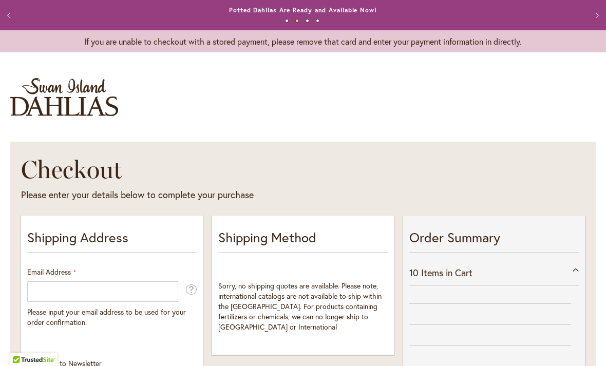
select select "**"
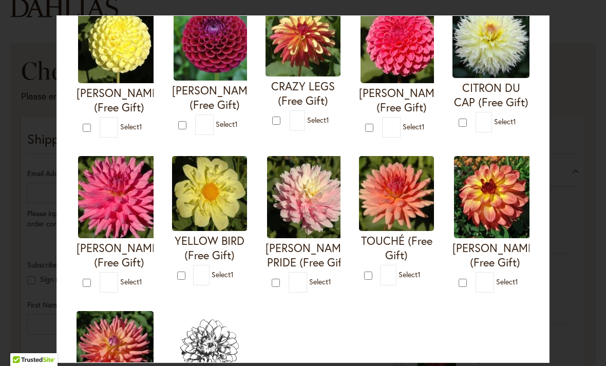
scroll to position [265, 0]
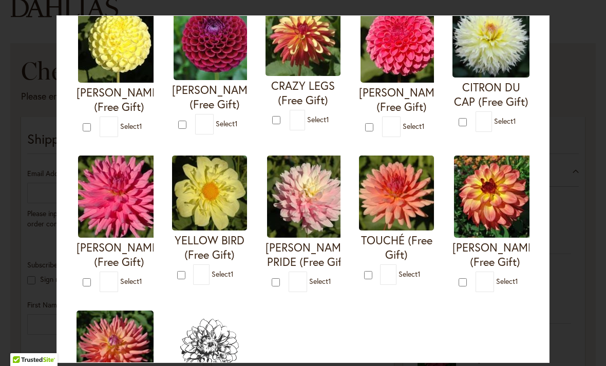
type input "*"
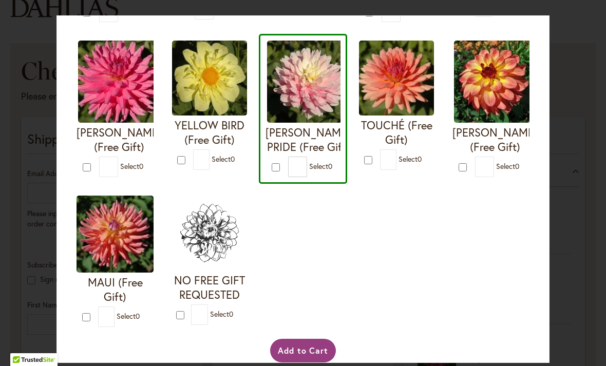
scroll to position [380, 0]
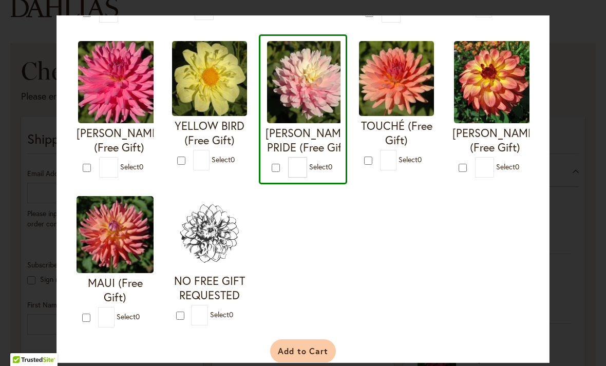
click at [301, 359] on button "Add to Cart" at bounding box center [303, 351] width 66 height 24
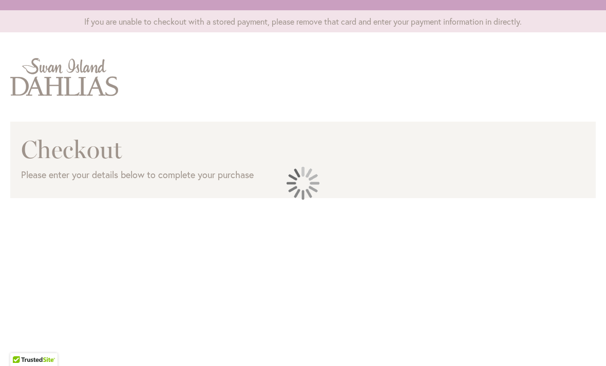
select select "**"
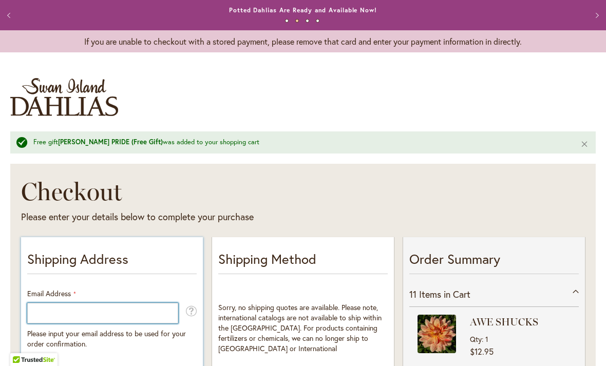
click at [54, 313] on input "Email Address" at bounding box center [102, 313] width 151 height 21
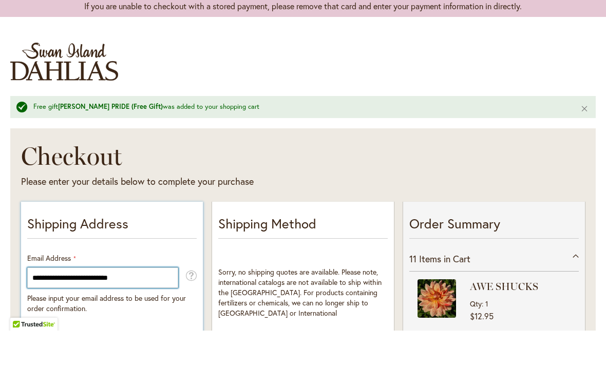
type input "**********"
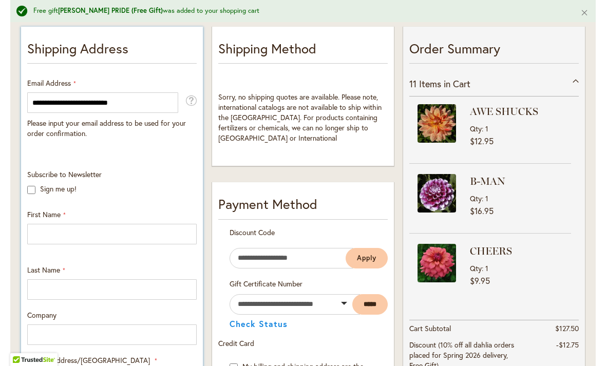
scroll to position [211, 0]
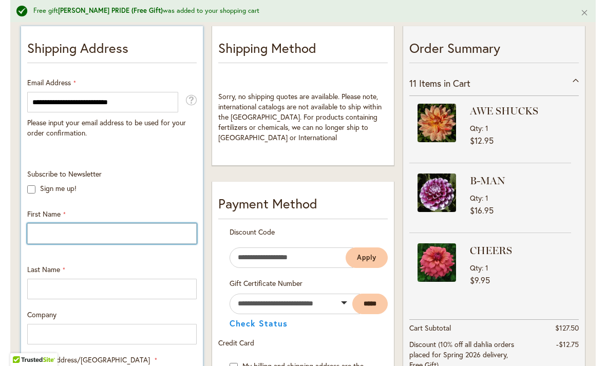
click at [60, 237] on input "First Name" at bounding box center [111, 233] width 169 height 21
type input "*****"
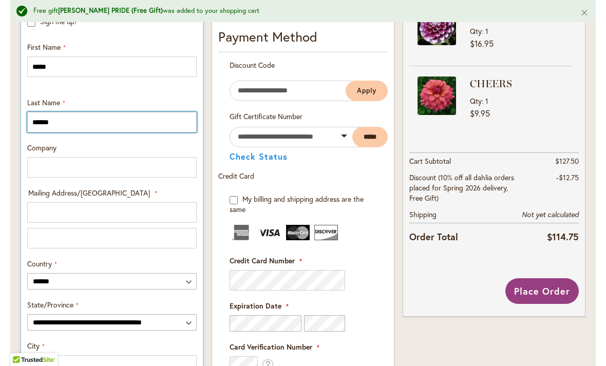
scroll to position [383, 0]
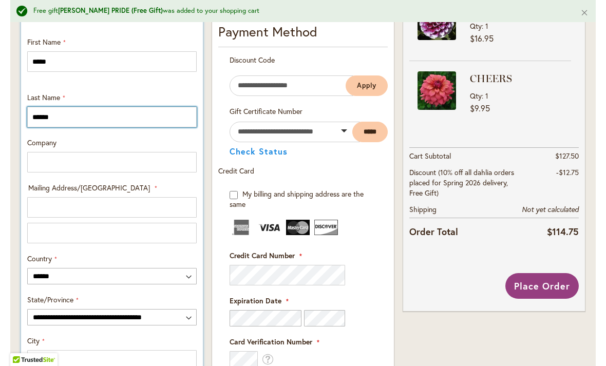
type input "******"
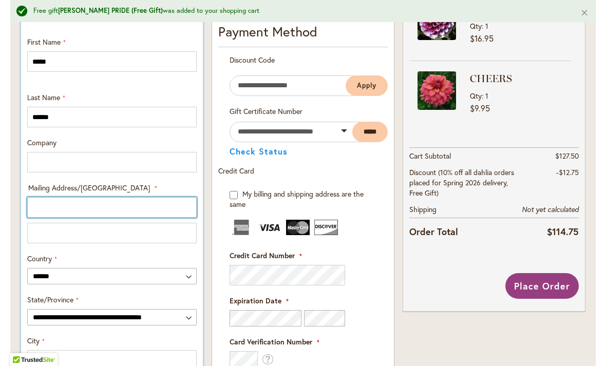
click at [91, 210] on input "Mailing Address/PO BOX: Line 1" at bounding box center [111, 207] width 169 height 21
type input "**********"
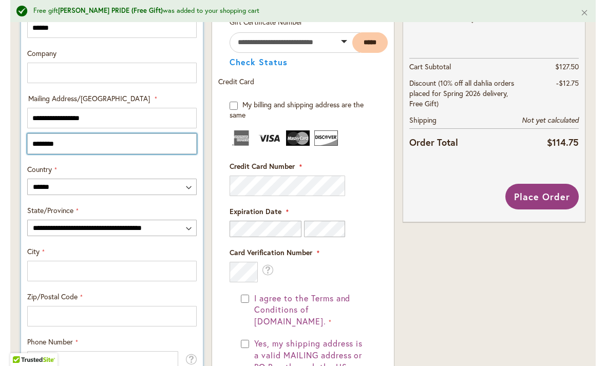
scroll to position [507, 0]
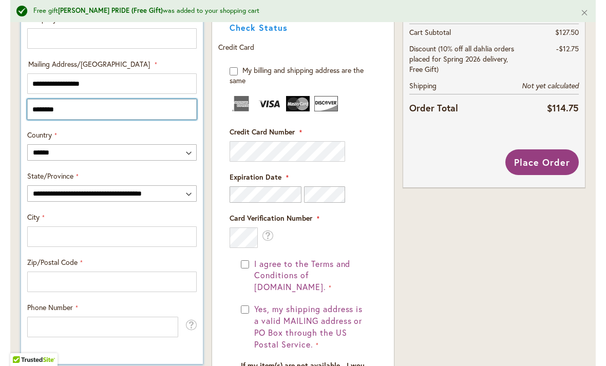
type input "********"
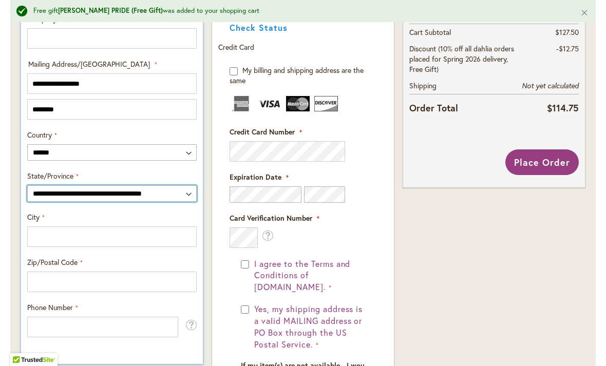
click at [152, 201] on select "**********" at bounding box center [111, 193] width 169 height 16
select select "**"
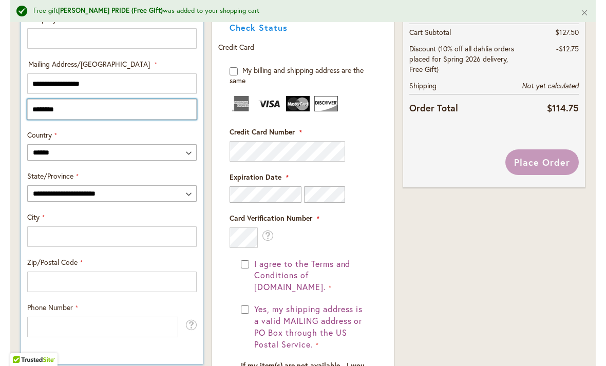
click at [83, 110] on input "********" at bounding box center [111, 109] width 169 height 21
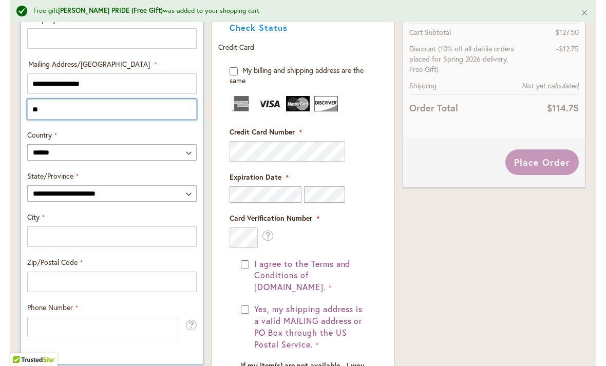
type input "*"
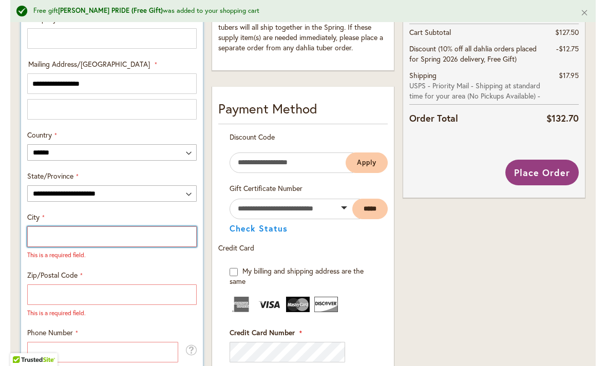
click at [62, 244] on input "City" at bounding box center [111, 236] width 169 height 21
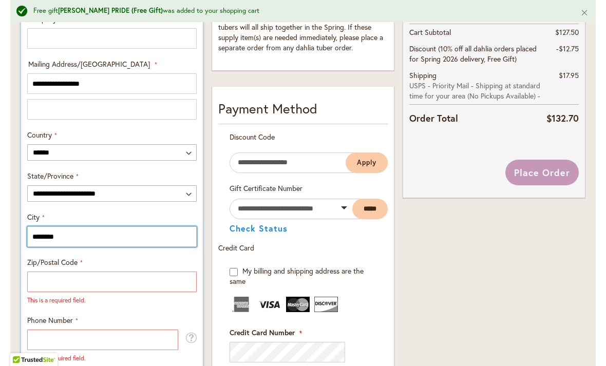
type input "********"
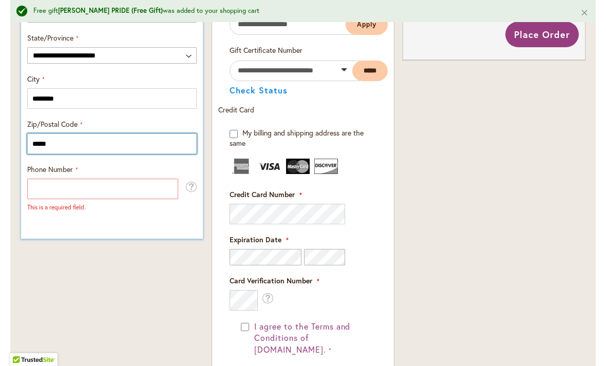
scroll to position [650, 0]
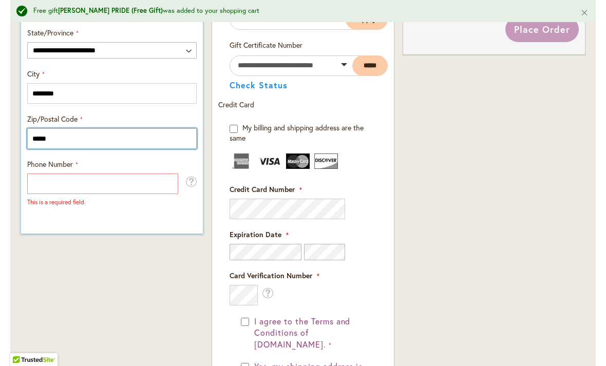
type input "*****"
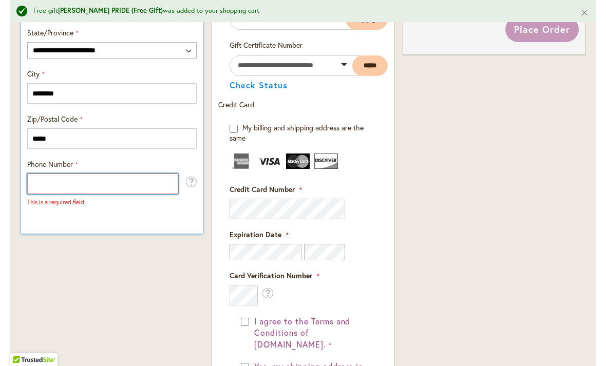
click at [92, 188] on input "Phone Number" at bounding box center [102, 183] width 151 height 21
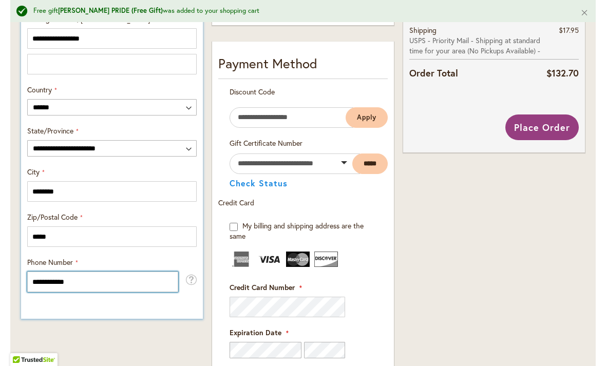
scroll to position [554, 0]
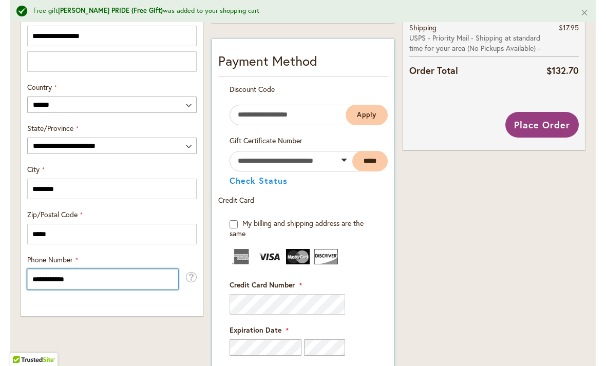
type input "**********"
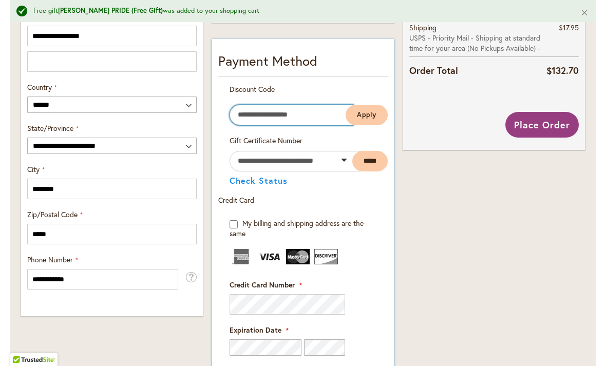
click at [257, 119] on input "Enter discount code" at bounding box center [291, 115] width 124 height 21
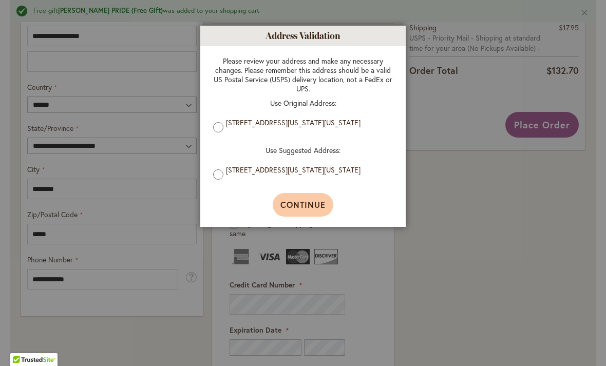
click at [306, 210] on span "Continue" at bounding box center [303, 204] width 46 height 11
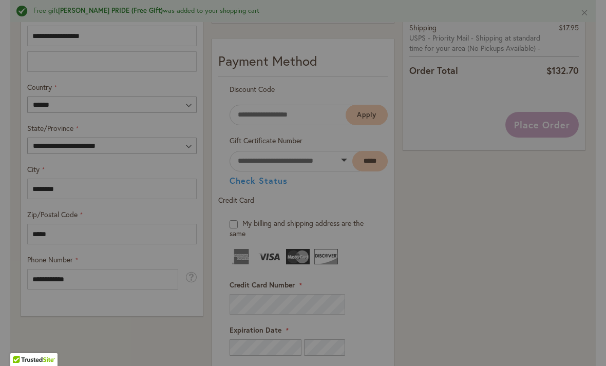
type input "**********"
type input "********"
type input "**********"
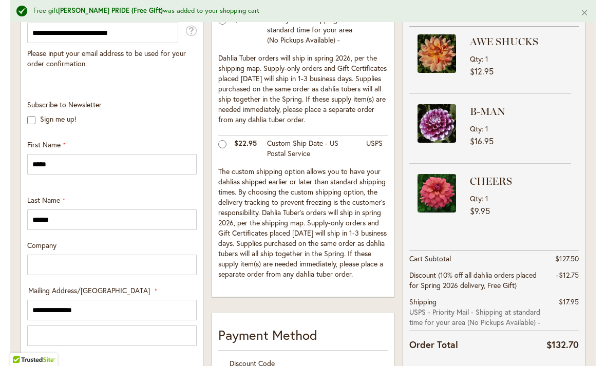
scroll to position [343, 0]
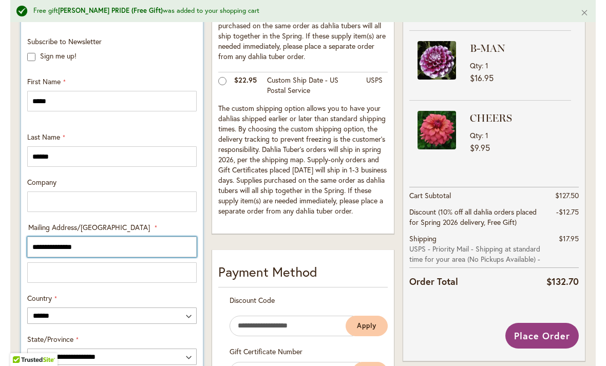
click at [112, 249] on input "**********" at bounding box center [111, 247] width 169 height 21
type input "*"
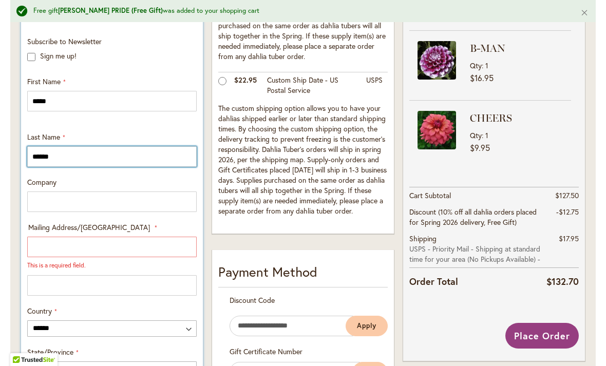
click at [82, 153] on input "******" at bounding box center [111, 156] width 169 height 21
type input "*"
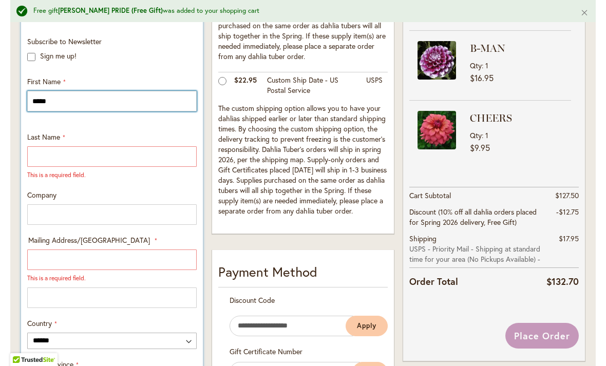
click at [73, 106] on input "*****" at bounding box center [111, 101] width 169 height 21
type input "*"
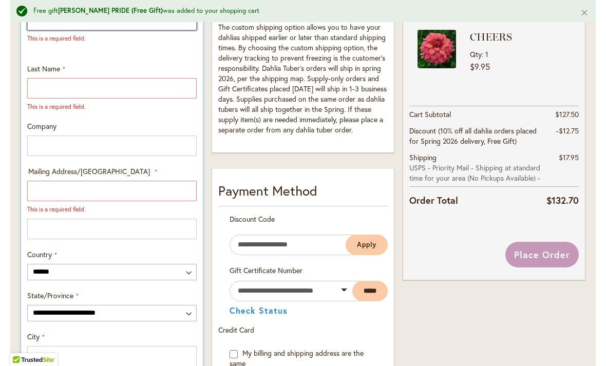
scroll to position [455, 0]
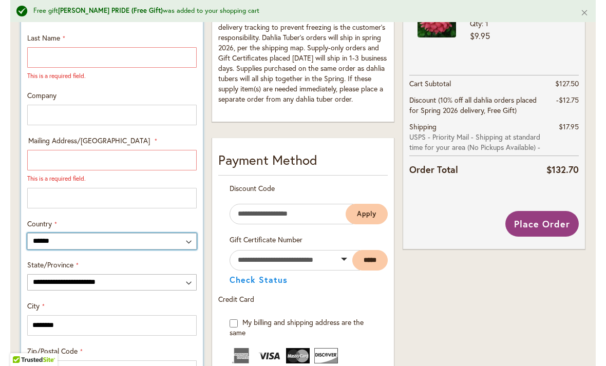
click at [104, 243] on select "**********" at bounding box center [111, 241] width 169 height 16
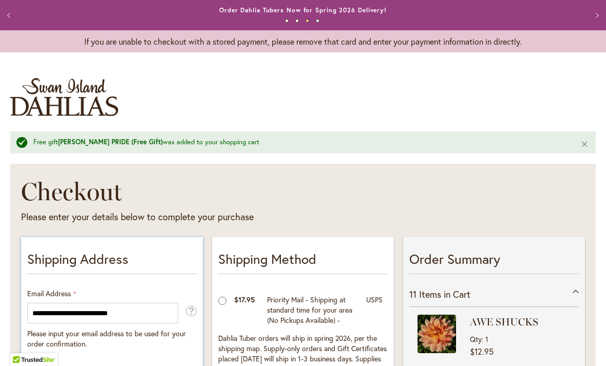
scroll to position [0, 0]
click at [586, 144] on button "Close" at bounding box center [584, 143] width 22 height 25
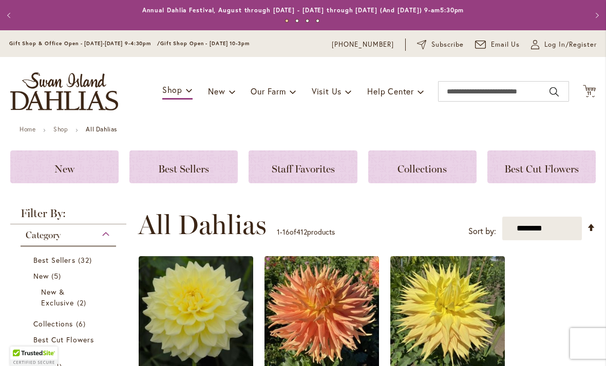
click at [78, 91] on img "store logo" at bounding box center [64, 91] width 108 height 38
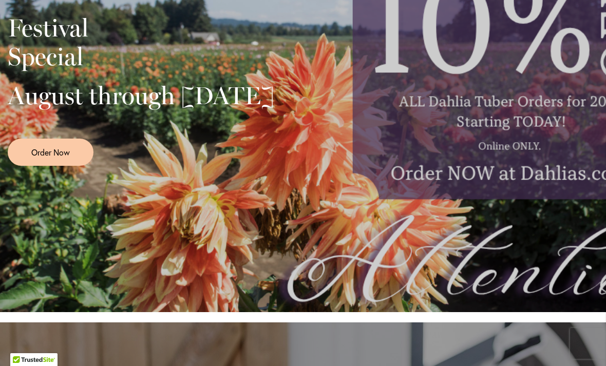
scroll to position [312, 0]
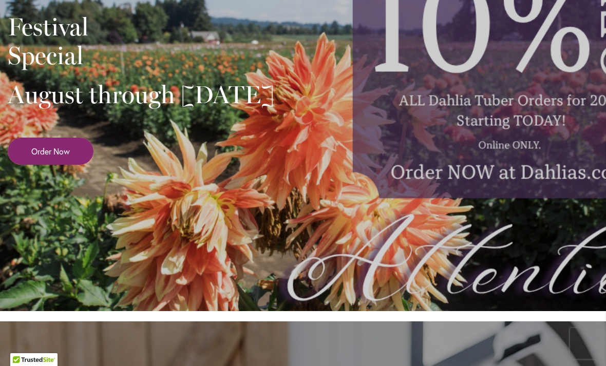
click at [62, 157] on span "Order Now" at bounding box center [50, 151] width 38 height 12
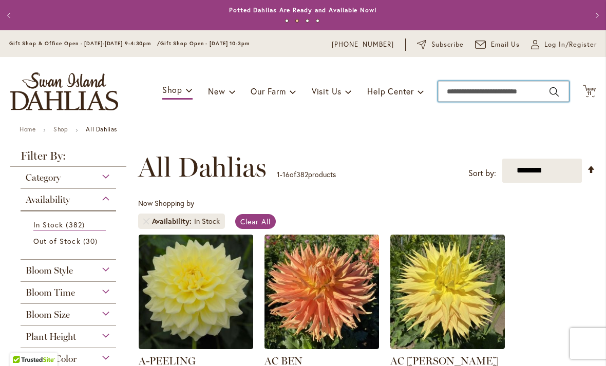
click at [456, 91] on input "Search" at bounding box center [503, 91] width 131 height 21
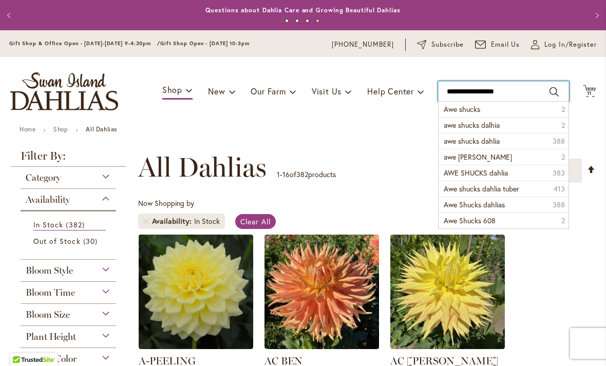
type input "**********"
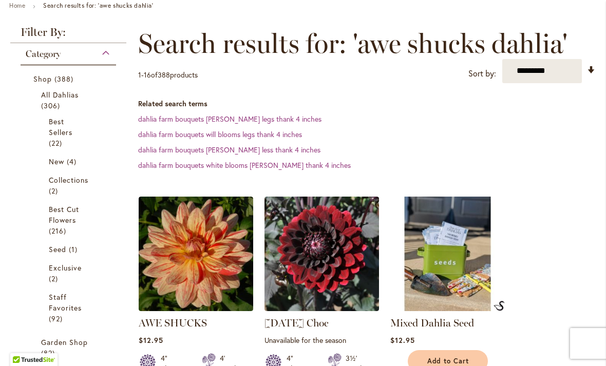
scroll to position [129, 0]
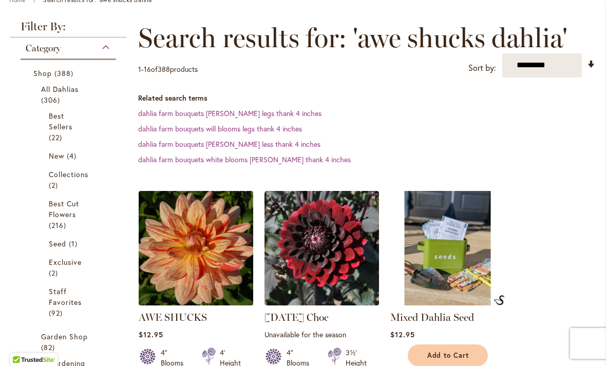
click at [202, 257] on img at bounding box center [195, 248] width 120 height 120
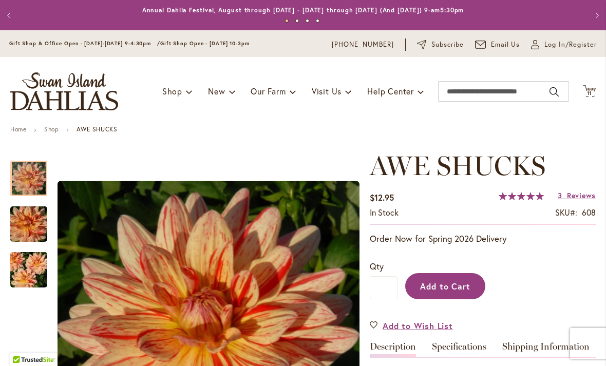
click at [457, 290] on span "Add to Cart" at bounding box center [445, 286] width 51 height 11
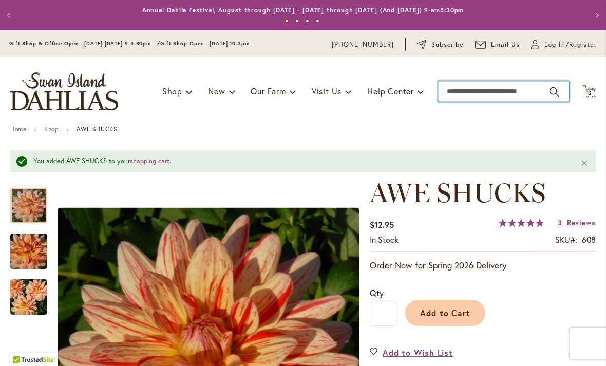
click at [463, 92] on input "Search" at bounding box center [503, 91] width 131 height 21
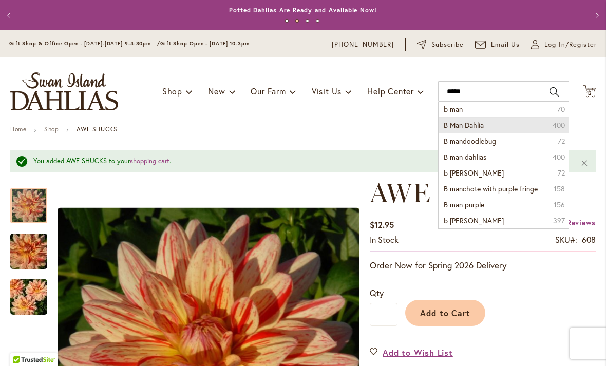
click at [494, 126] on li "B Man Dahlia 400" at bounding box center [503, 125] width 130 height 16
type input "**********"
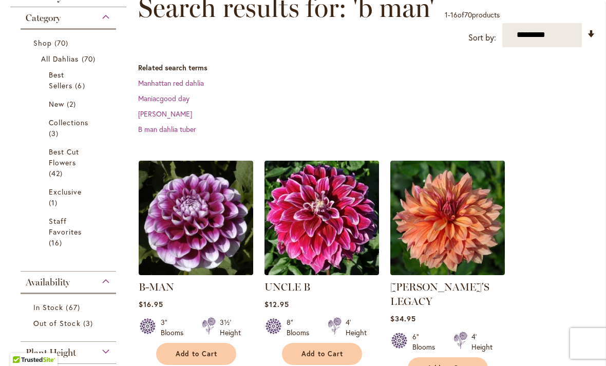
scroll to position [176, 0]
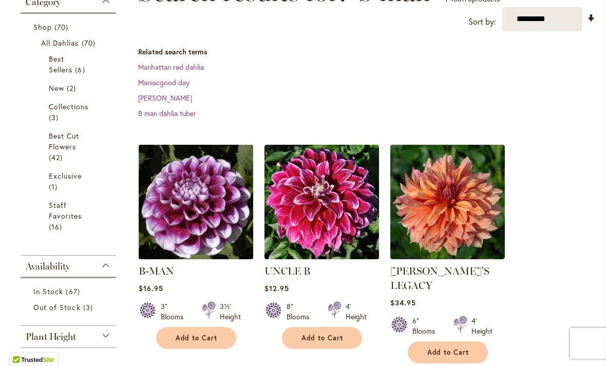
click at [205, 206] on img at bounding box center [195, 202] width 120 height 120
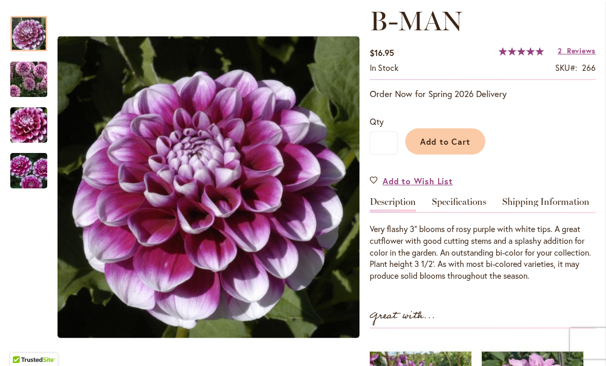
scroll to position [149, 0]
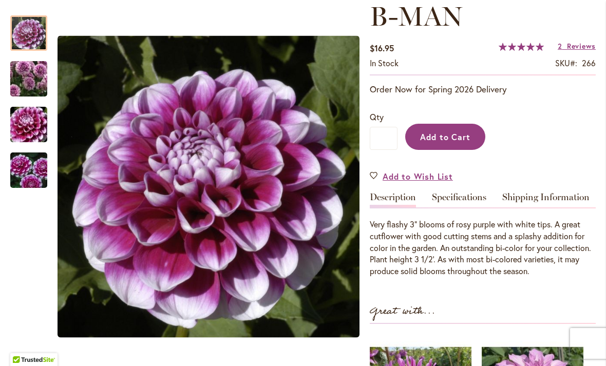
click at [447, 138] on span "Add to Cart" at bounding box center [445, 136] width 51 height 11
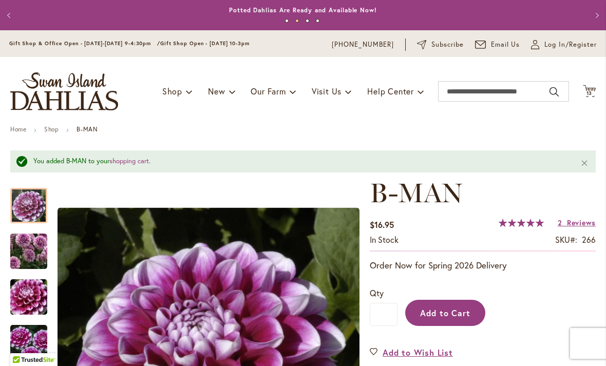
scroll to position [0, 0]
click at [587, 91] on span "13" at bounding box center [589, 93] width 6 height 7
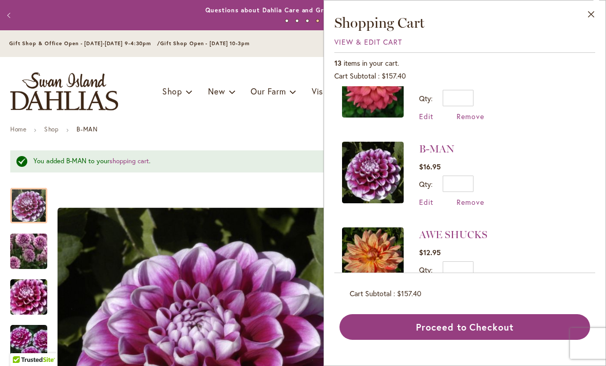
scroll to position [737, 0]
click at [430, 202] on span "Edit" at bounding box center [426, 203] width 14 height 10
click at [427, 198] on span "Edit" at bounding box center [426, 203] width 14 height 10
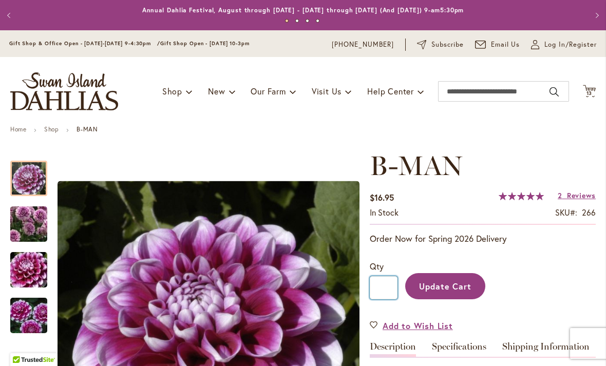
click at [384, 285] on input "*" at bounding box center [383, 287] width 28 height 23
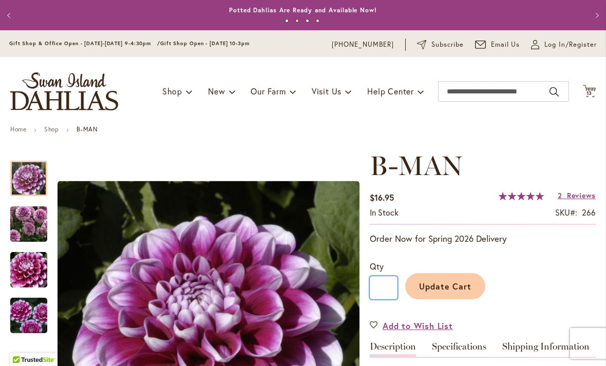
type input "*"
click at [452, 288] on span "Update Cart" at bounding box center [445, 286] width 53 height 11
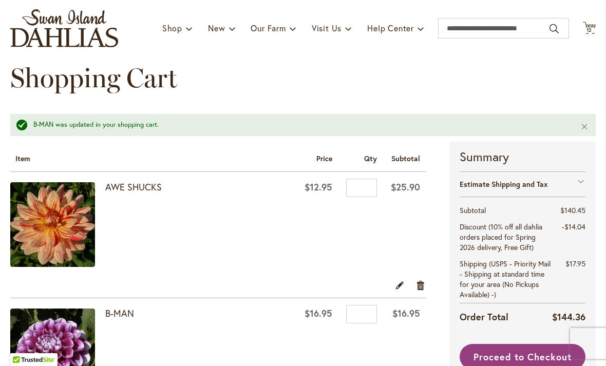
scroll to position [63, 0]
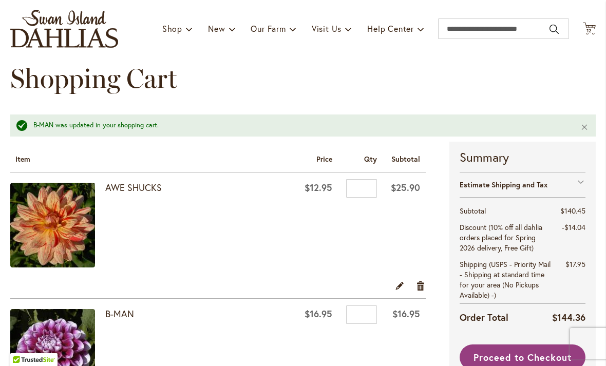
click at [52, 222] on img at bounding box center [52, 225] width 85 height 85
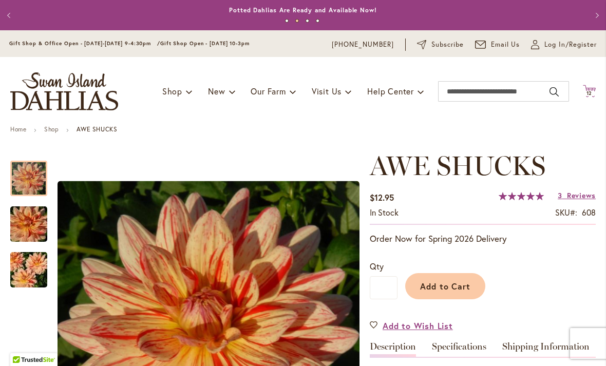
click at [591, 92] on span "12" at bounding box center [589, 93] width 6 height 7
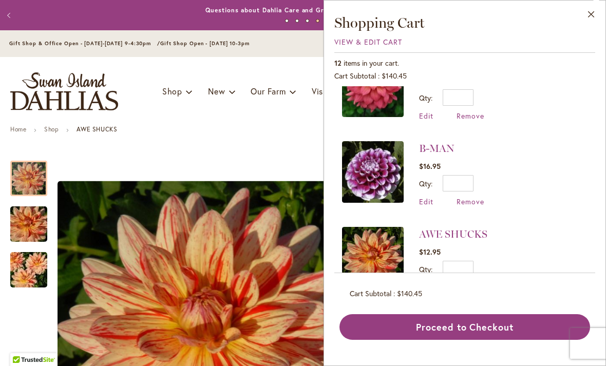
scroll to position [737, 0]
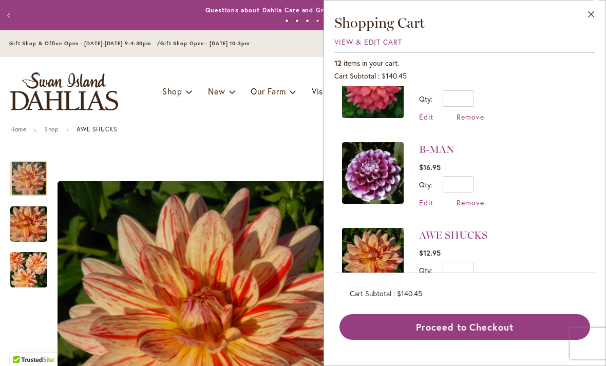
click at [426, 286] on span "Edit" at bounding box center [426, 288] width 14 height 10
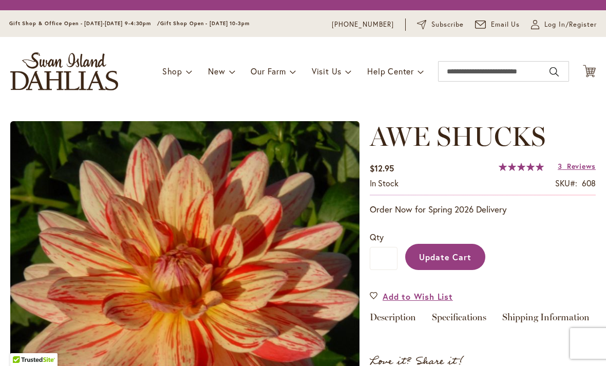
type input "*"
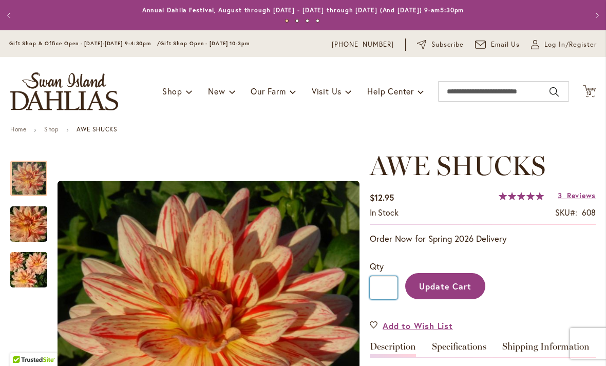
click at [389, 287] on input "*" at bounding box center [383, 287] width 28 height 23
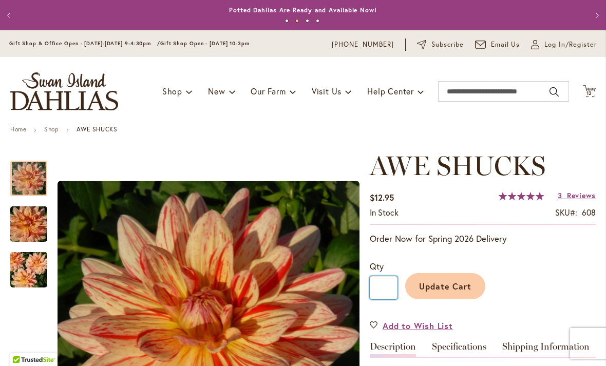
type input "*"
click at [452, 287] on span "Update Cart" at bounding box center [445, 286] width 53 height 11
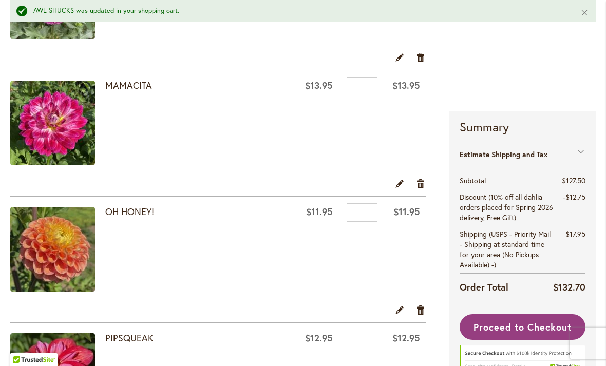
scroll to position [795, 0]
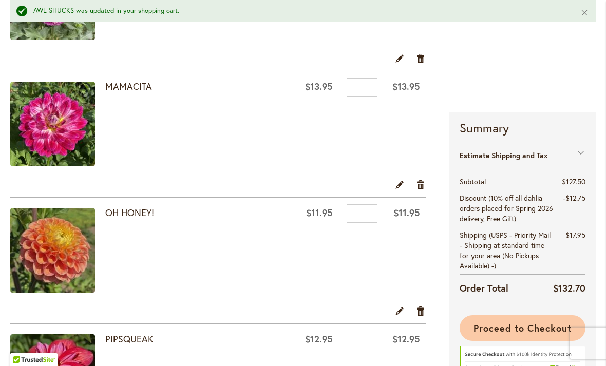
click at [515, 327] on span "Proceed to Checkout" at bounding box center [522, 328] width 98 height 12
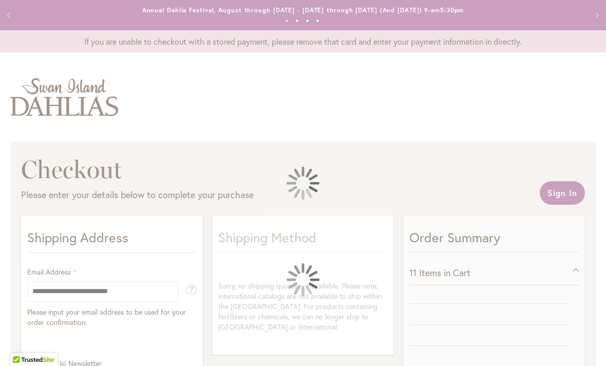
select select "**"
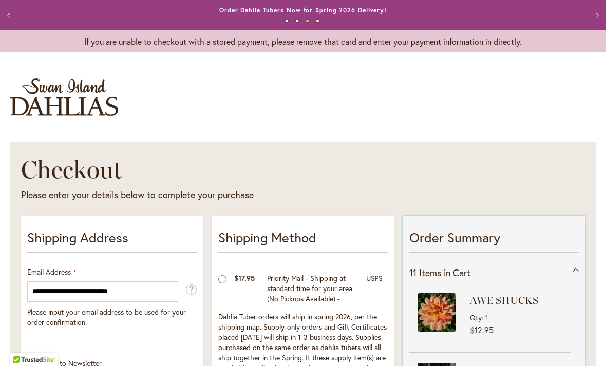
click at [576, 267] on div "11 Items in Cart" at bounding box center [493, 272] width 169 height 25
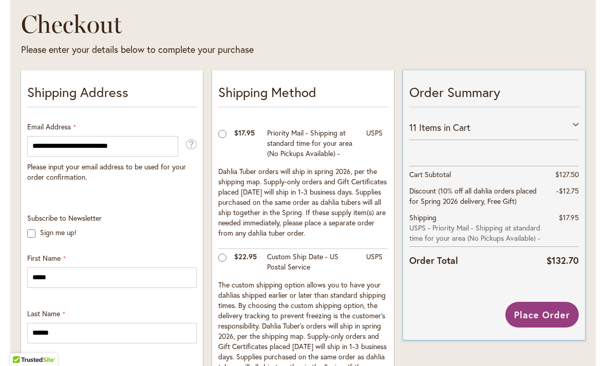
scroll to position [142, 0]
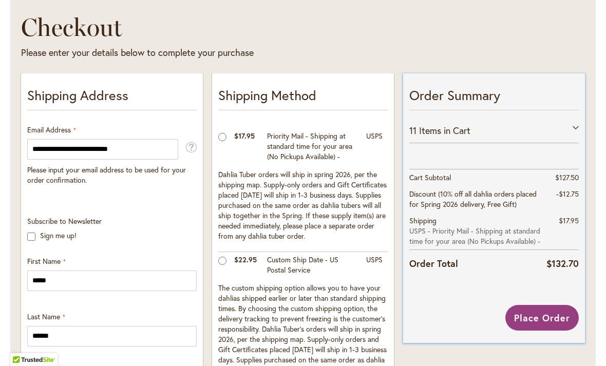
click at [577, 122] on div "11 Items in Cart" at bounding box center [493, 130] width 169 height 25
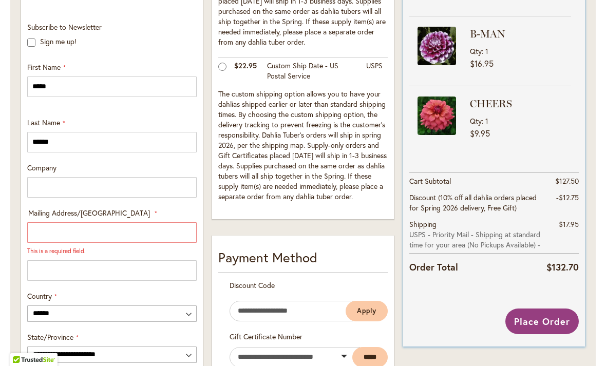
scroll to position [345, 0]
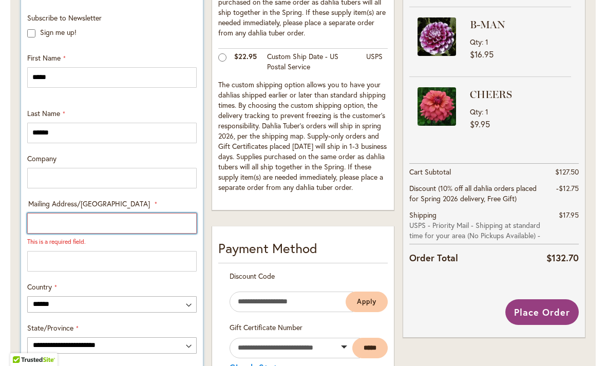
click at [56, 226] on input "Mailing Address/PO BOX: Line 1" at bounding box center [111, 223] width 169 height 21
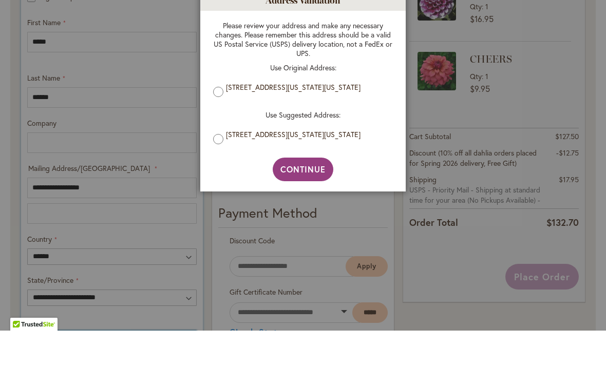
scroll to position [538, 0]
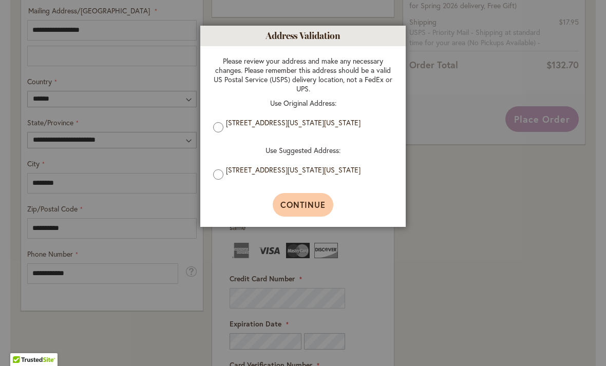
click at [315, 208] on span "Continue" at bounding box center [303, 204] width 46 height 11
type input "**********"
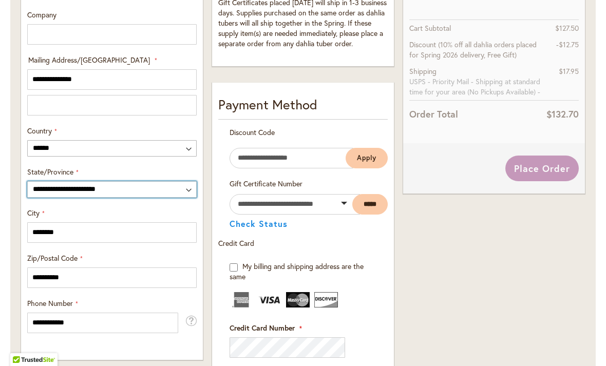
scroll to position [489, 0]
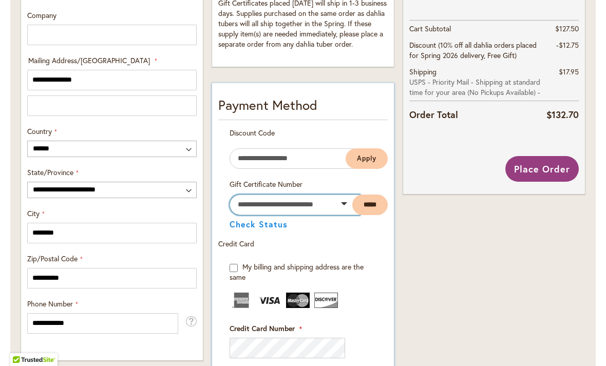
click at [281, 210] on input "text" at bounding box center [294, 204] width 130 height 21
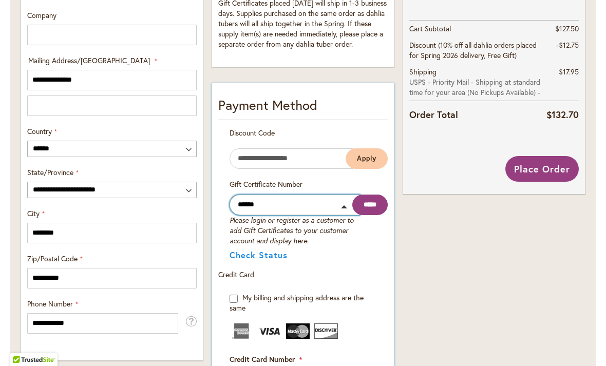
type input "******"
click at [368, 207] on input "*****" at bounding box center [369, 204] width 35 height 21
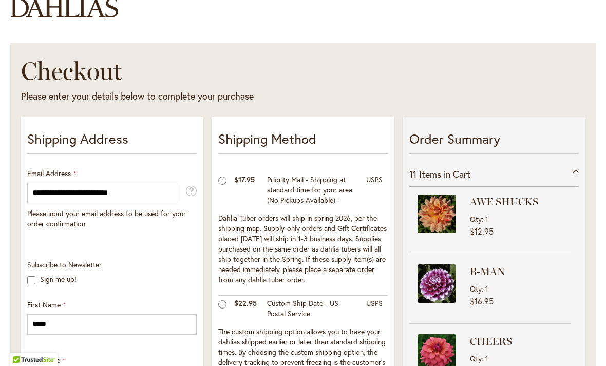
scroll to position [96, 0]
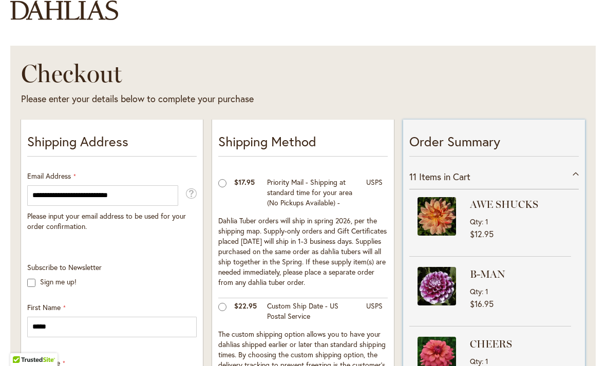
click at [514, 240] on div "AWE SHUCKS Qty 1 $12.95" at bounding box center [490, 221] width 162 height 49
click at [577, 172] on div "11 Items in Cart" at bounding box center [493, 176] width 169 height 25
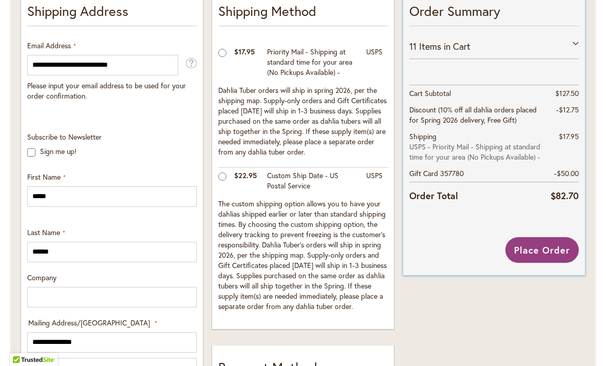
scroll to position [209, 0]
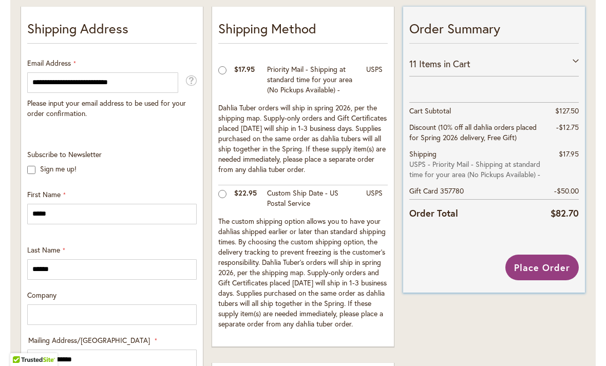
click at [575, 61] on div "11 Items in Cart" at bounding box center [493, 63] width 169 height 25
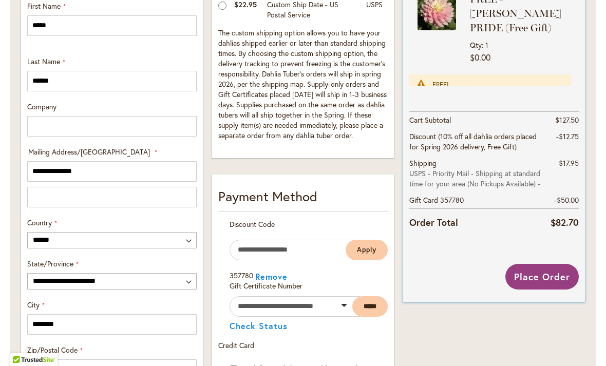
scroll to position [398, 0]
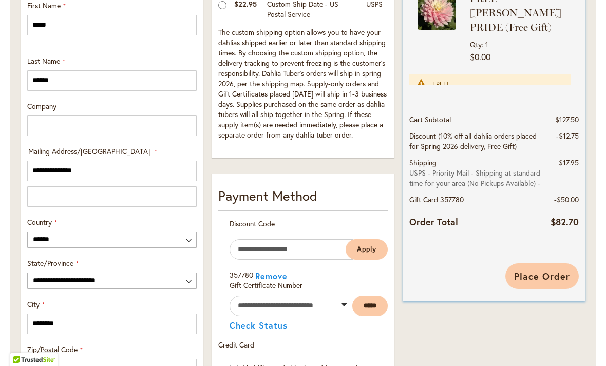
click at [540, 274] on span "Place Order" at bounding box center [542, 276] width 56 height 12
